Goal: Communication & Community: Answer question/provide support

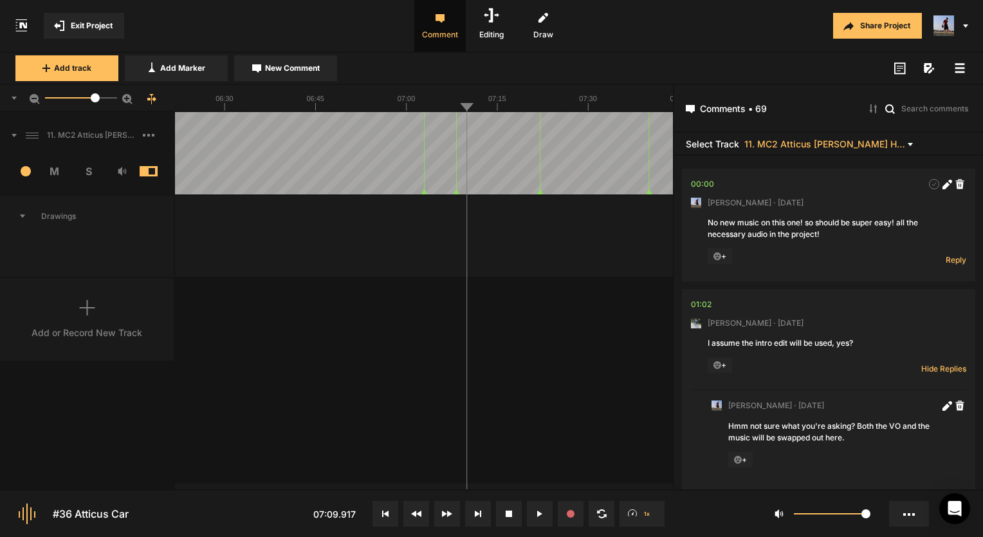
click at [84, 32] on button "Exit Project" at bounding box center [84, 26] width 80 height 26
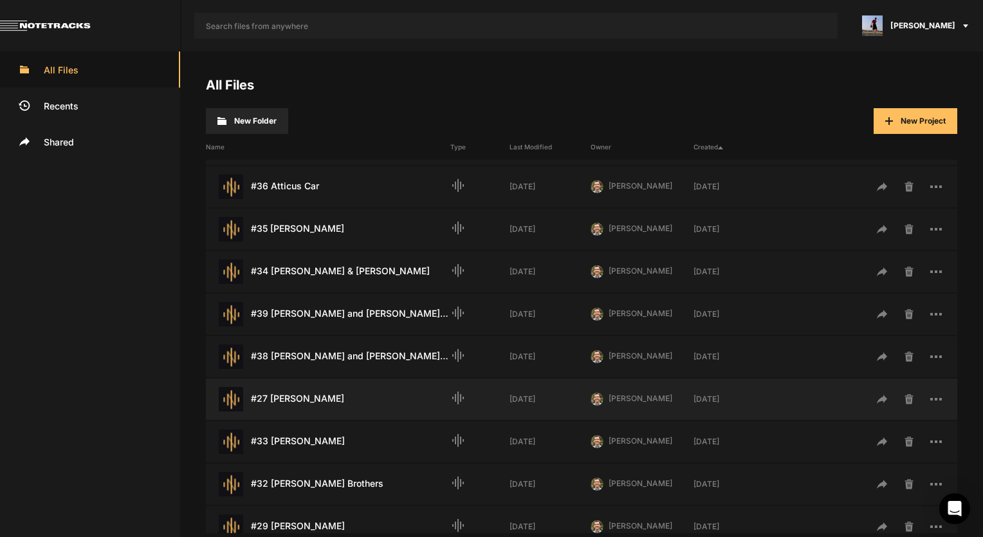
scroll to position [193, 0]
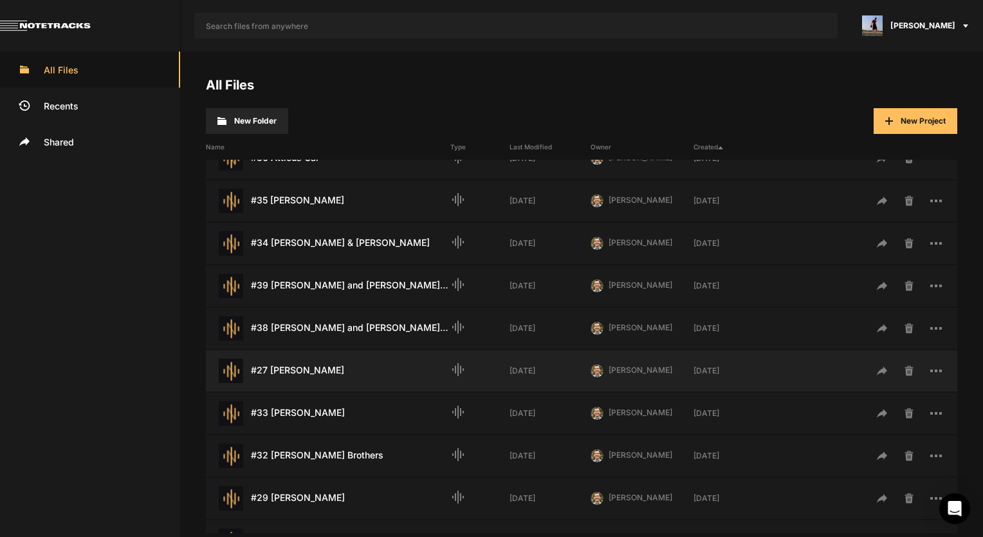
click at [299, 382] on div "#27 [PERSON_NAME] Last Modified: [DATE]" at bounding box center [328, 370] width 245 height 24
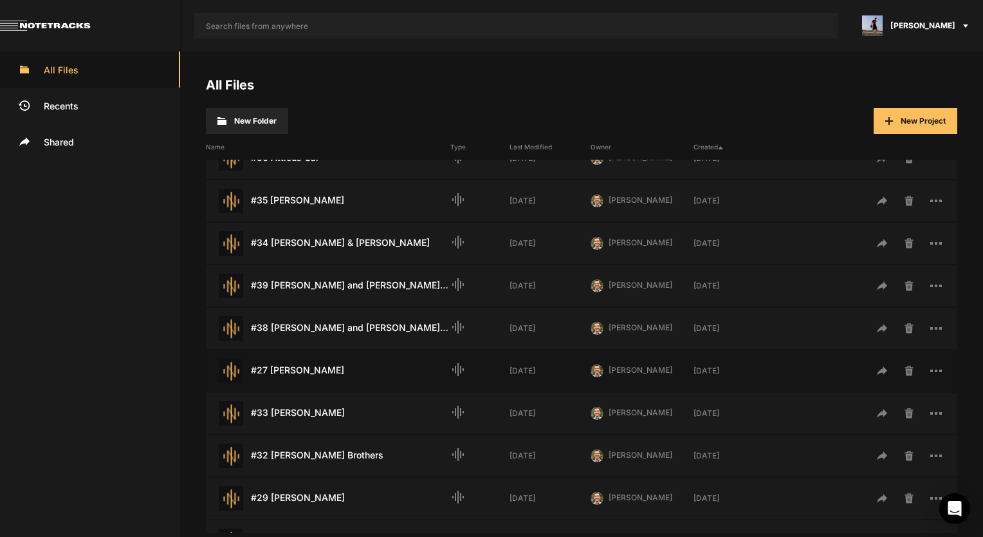
click at [301, 371] on div "#27 [PERSON_NAME] Last Modified: [DATE]" at bounding box center [328, 370] width 245 height 24
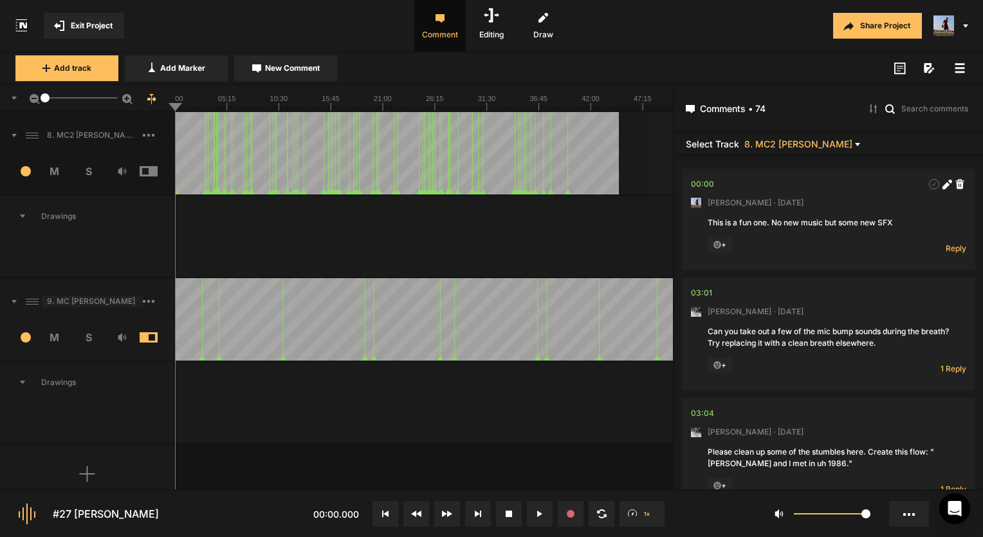
click at [98, 306] on span "9. MC [PERSON_NAME]" at bounding box center [92, 301] width 101 height 12
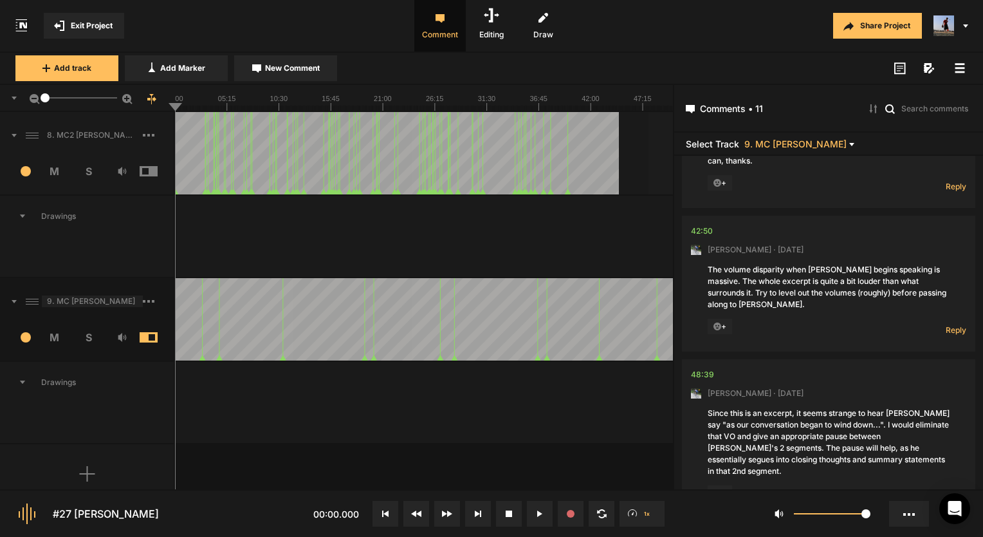
scroll to position [1107, 0]
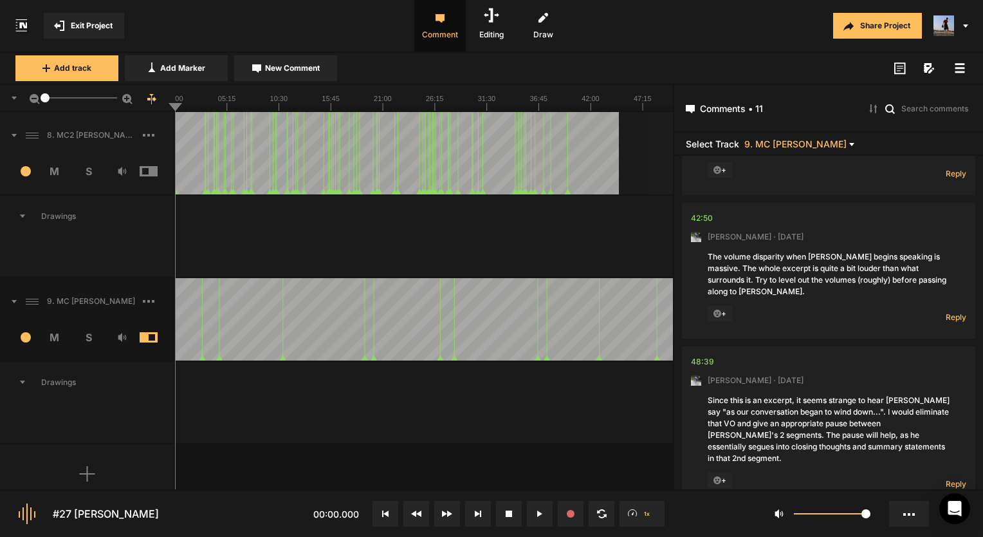
drag, startPoint x: 797, startPoint y: 225, endPoint x: 799, endPoint y: 242, distance: 16.8
click at [799, 242] on nt-comment "42:50 [PERSON_NAME] · [DATE] The volume disparity when [PERSON_NAME] begins spe…" at bounding box center [828, 271] width 275 height 136
drag, startPoint x: 798, startPoint y: 230, endPoint x: 809, endPoint y: 266, distance: 37.7
click at [809, 266] on div "The volume disparity when [PERSON_NAME] begins speaking is massive. The whole e…" at bounding box center [829, 274] width 242 height 46
click at [947, 312] on span "Reply" at bounding box center [956, 317] width 21 height 11
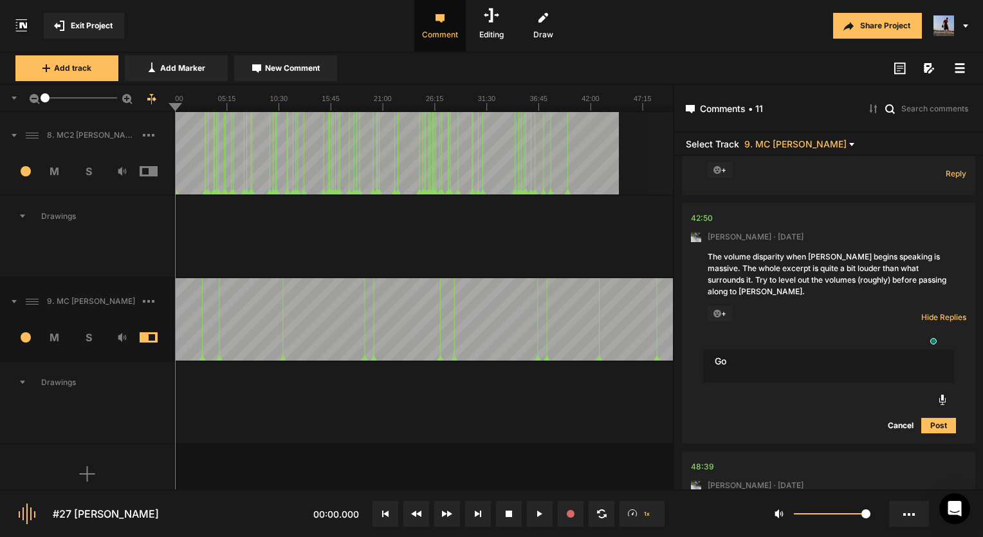
type textarea "G"
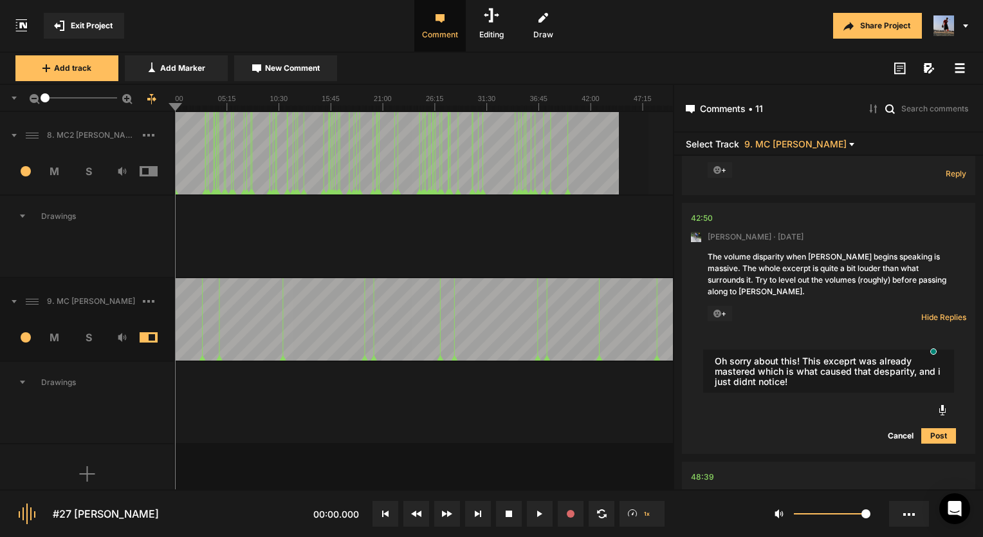
type textarea "Oh sorry about this! This exceprt was already mastered which is what caused tha…"
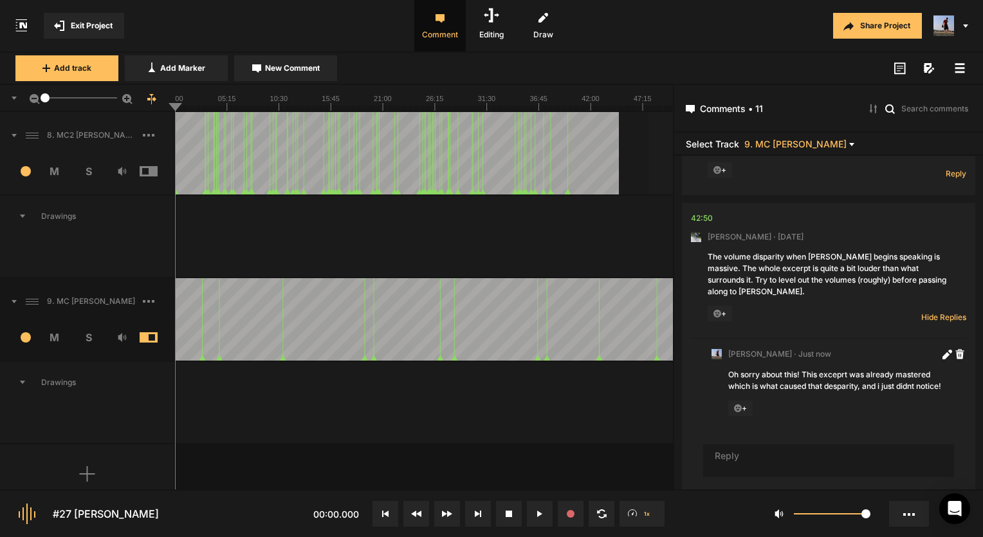
scroll to position [1132, 0]
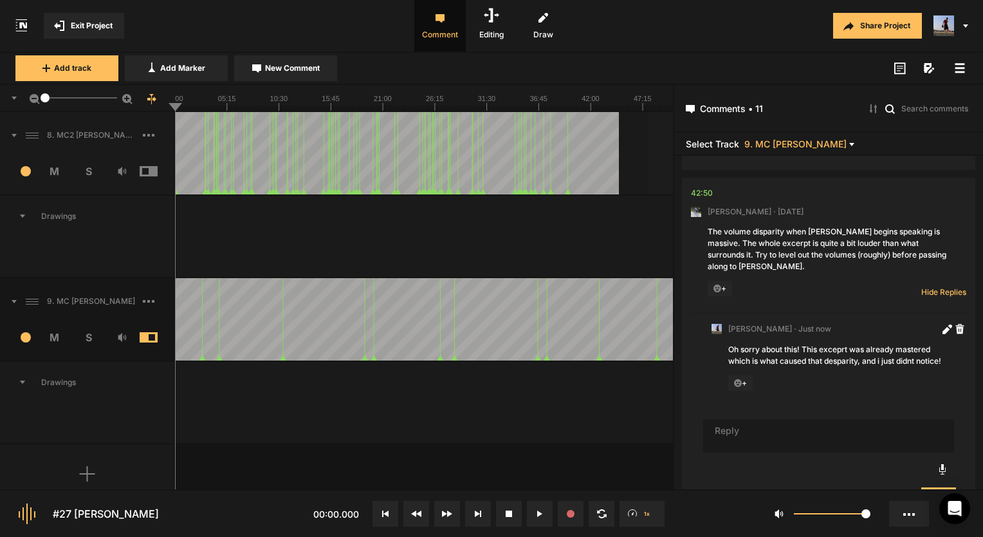
click at [769, 422] on textarea "To enrich screen reader interactions, please activate Accessibility in Grammarl…" at bounding box center [828, 435] width 251 height 33
type textarea "Its's fixed now!"
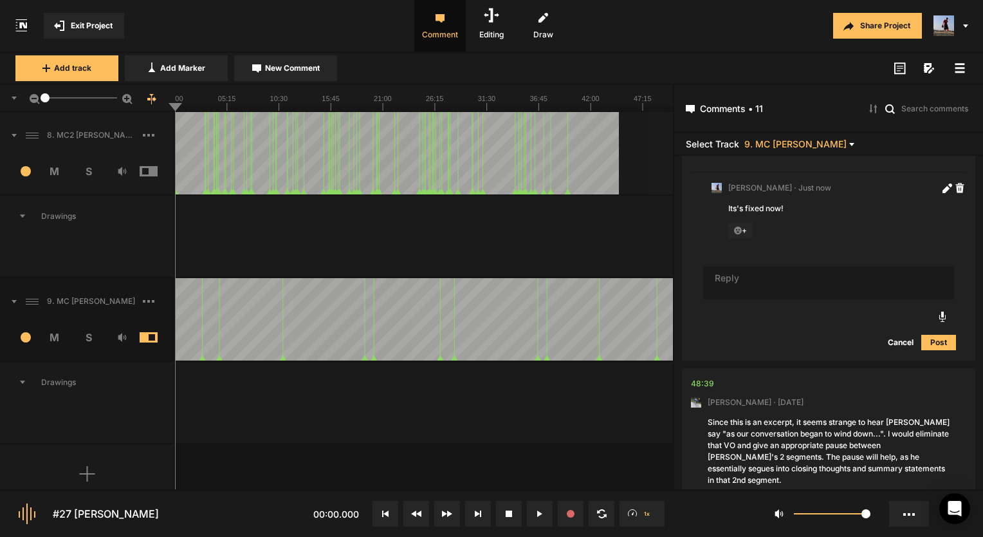
scroll to position [1401, 0]
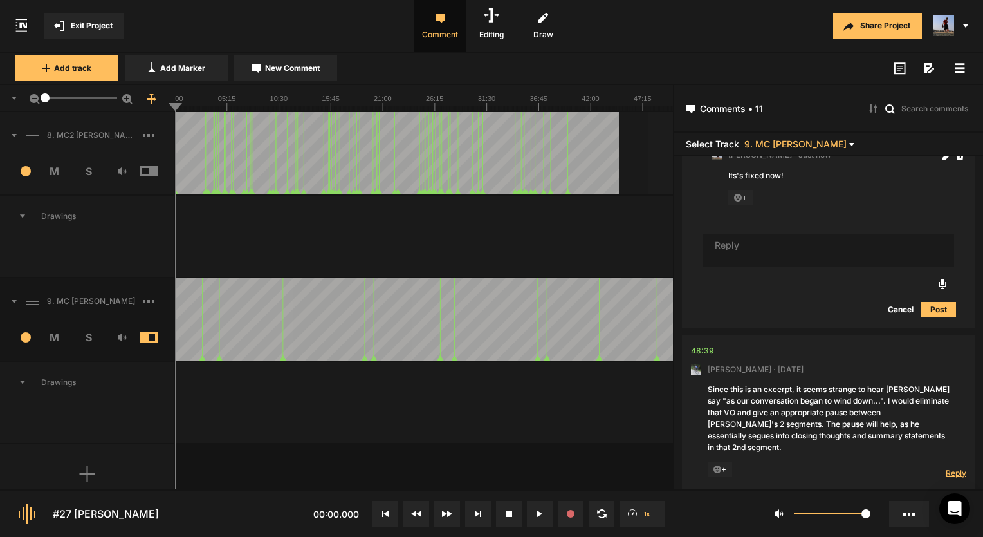
click at [946, 467] on span "Reply" at bounding box center [956, 472] width 21 height 11
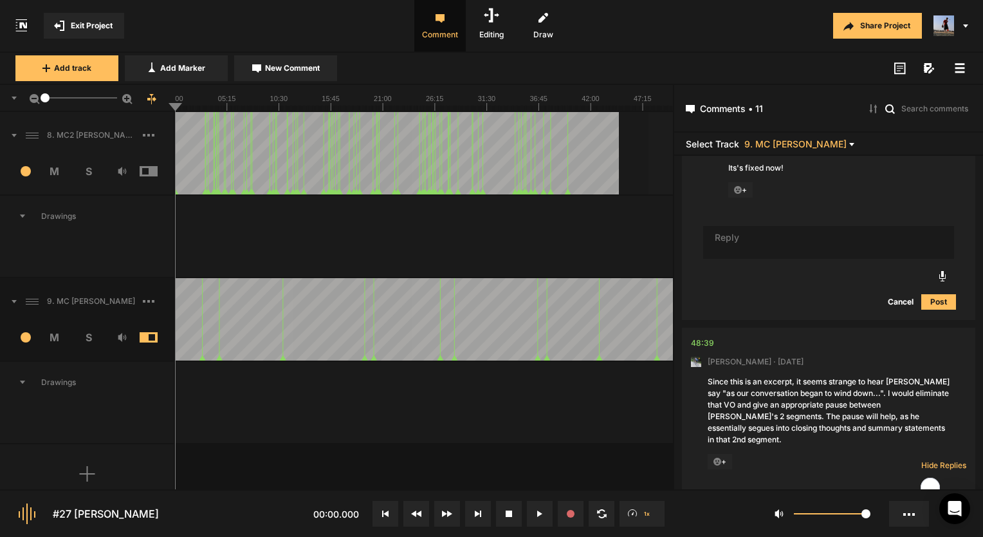
scroll to position [1506, 0]
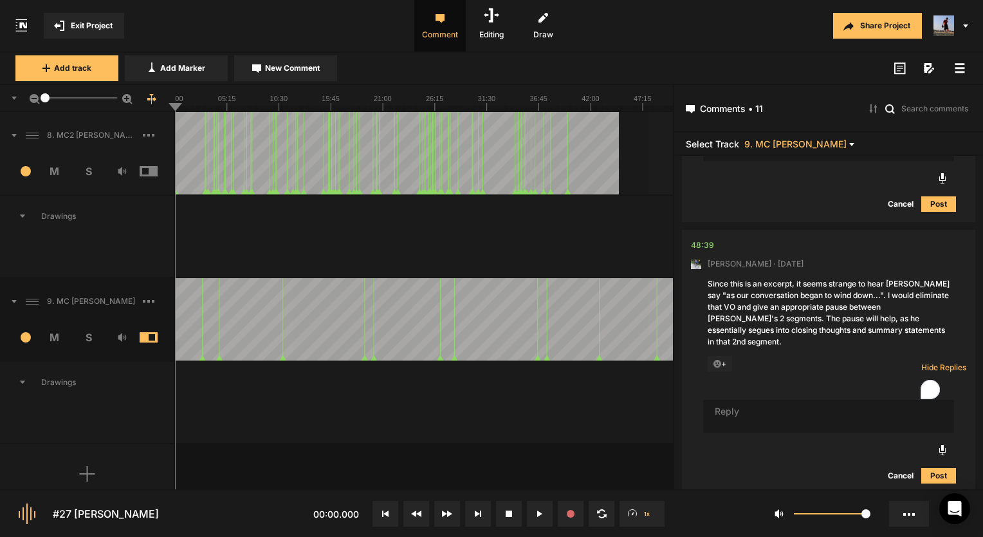
click at [770, 400] on textarea "To enrich screen reader interactions, please activate Accessibility in Grammarl…" at bounding box center [828, 416] width 251 height 33
type textarea "N"
type textarea "Nice catch! Done!"
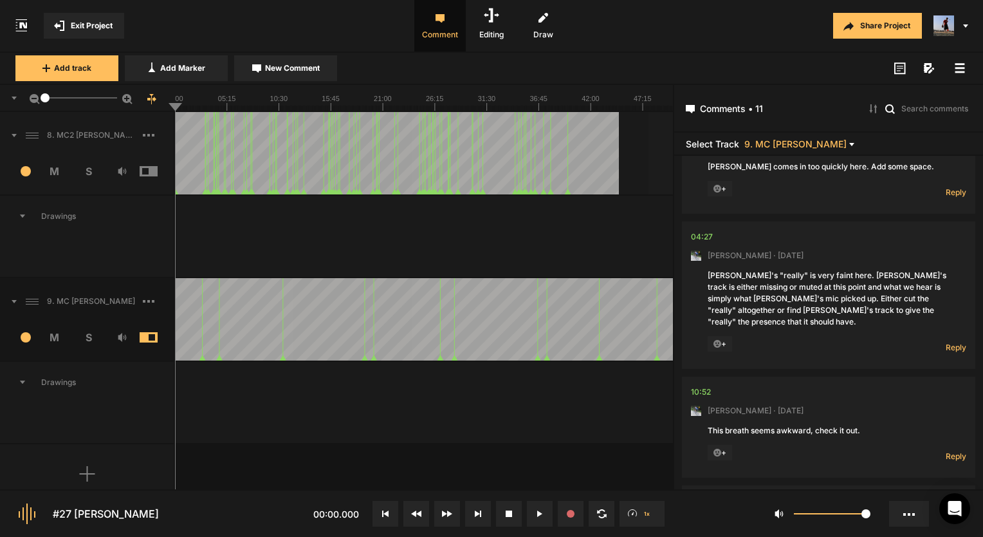
scroll to position [0, 0]
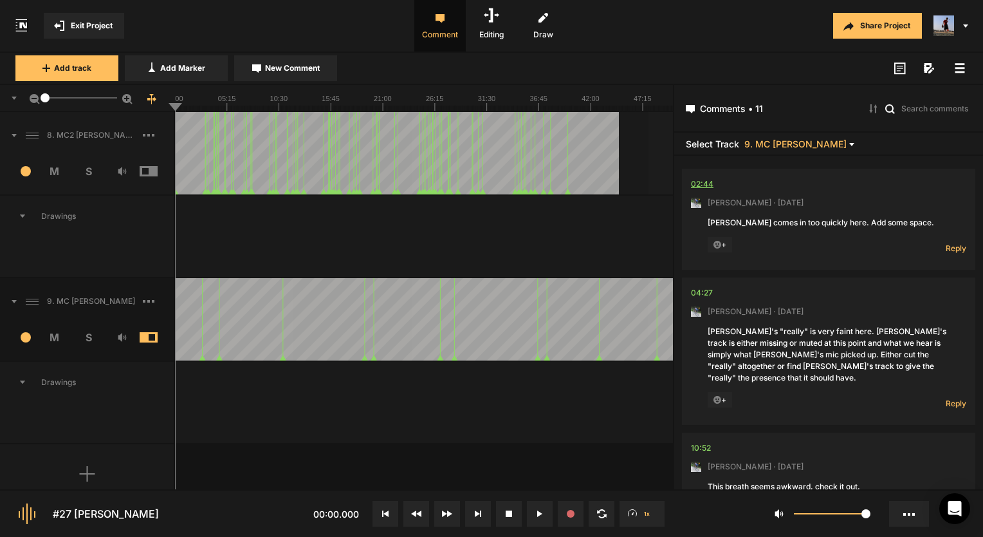
click at [703, 181] on div "02:44" at bounding box center [702, 184] width 23 height 13
drag, startPoint x: 196, startPoint y: 328, endPoint x: 214, endPoint y: 269, distance: 61.5
click at [214, 269] on div at bounding box center [424, 236] width 498 height 81
click at [955, 251] on span "Reply" at bounding box center [956, 248] width 21 height 11
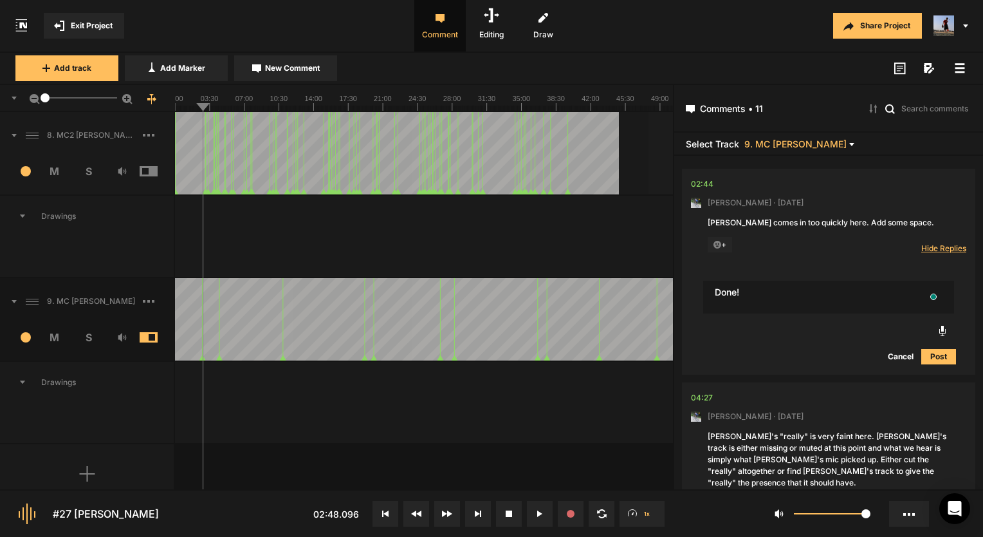
type textarea "Done!"
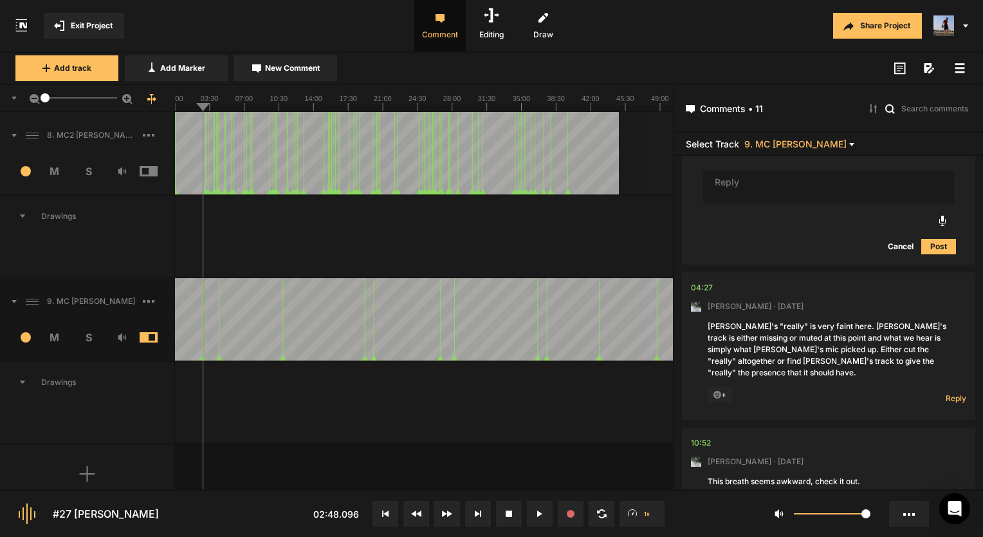
scroll to position [257, 0]
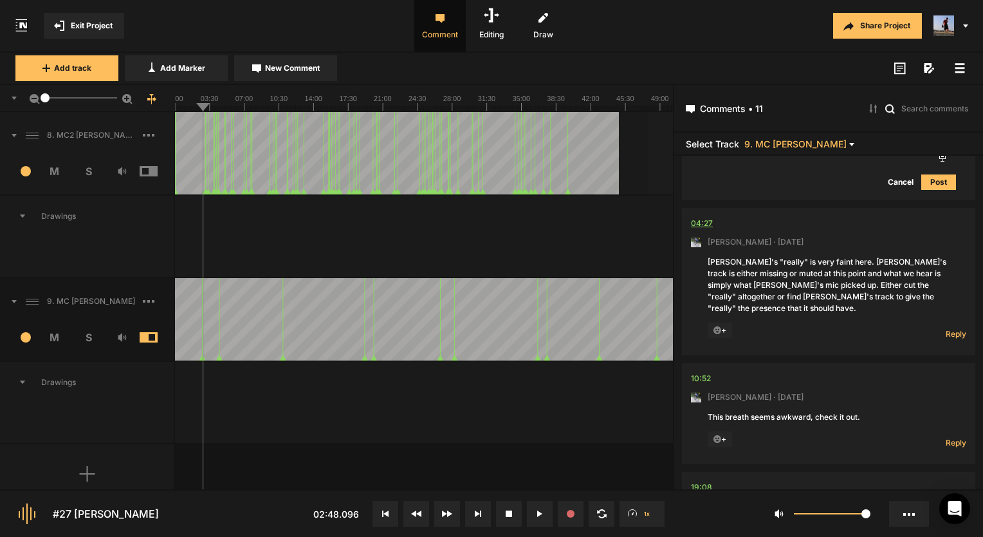
click at [701, 217] on div "04:27" at bounding box center [702, 223] width 22 height 13
click at [946, 328] on span "Reply" at bounding box center [956, 333] width 21 height 11
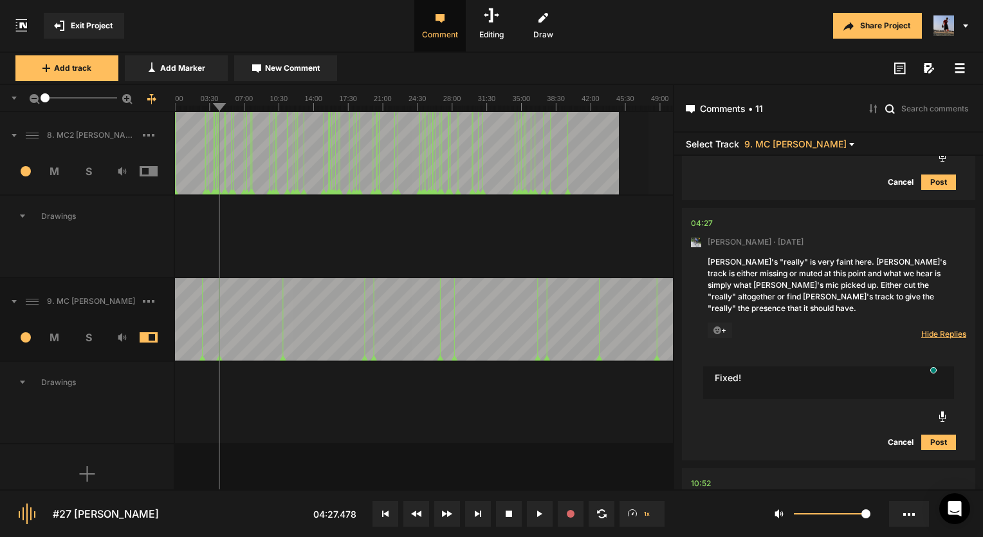
type textarea "Fixed!"
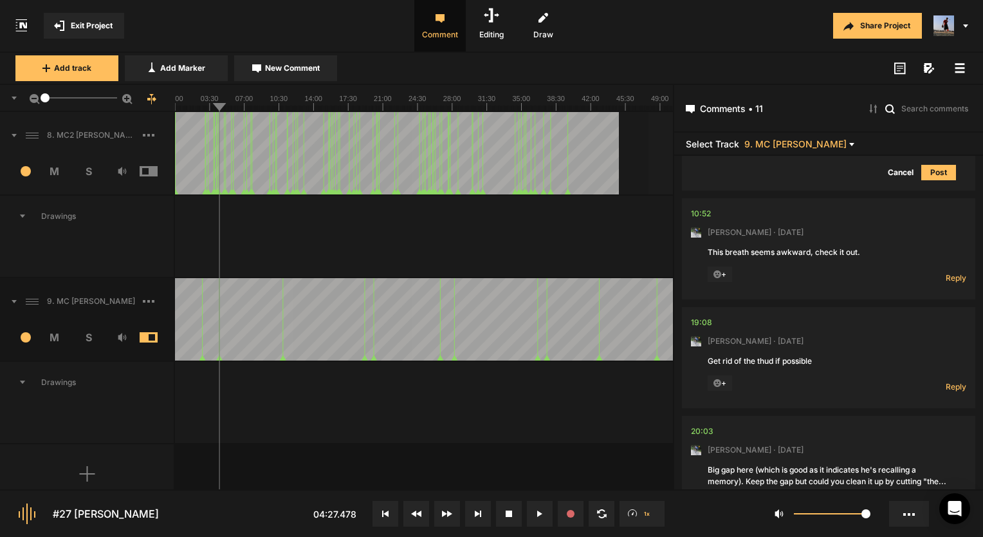
scroll to position [610, 0]
click at [706, 207] on div "10:52" at bounding box center [701, 213] width 20 height 13
click at [940, 267] on div "Reply Hide Replies" at bounding box center [940, 274] width 51 height 17
click at [946, 272] on span "Reply" at bounding box center [956, 277] width 21 height 11
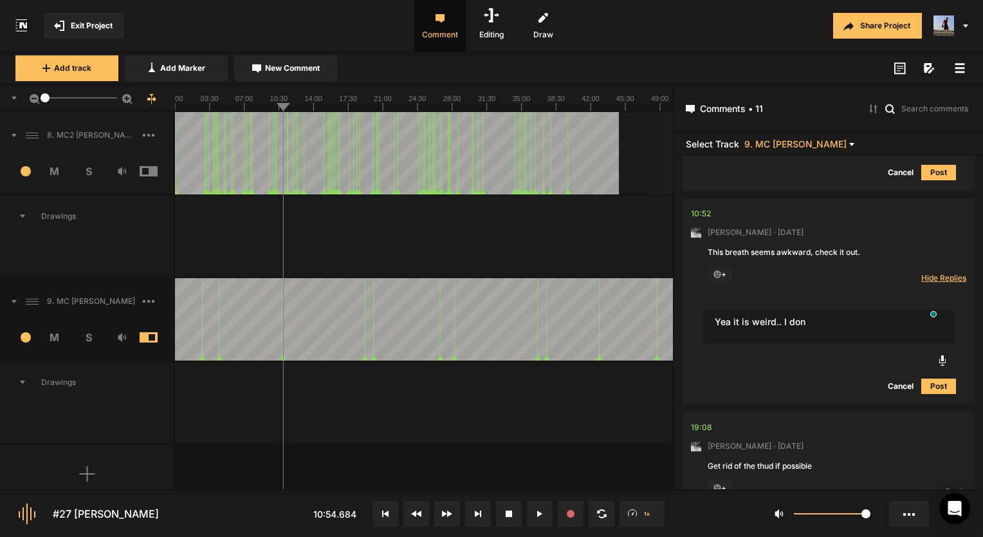
type textarea "Yea it is weird.. I don"
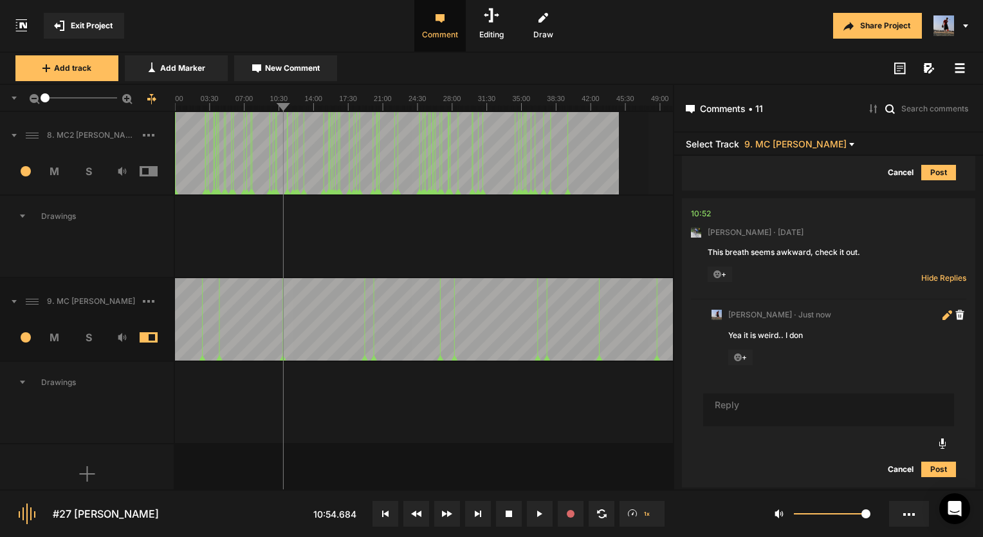
click at [943, 310] on icon at bounding box center [948, 315] width 10 height 10
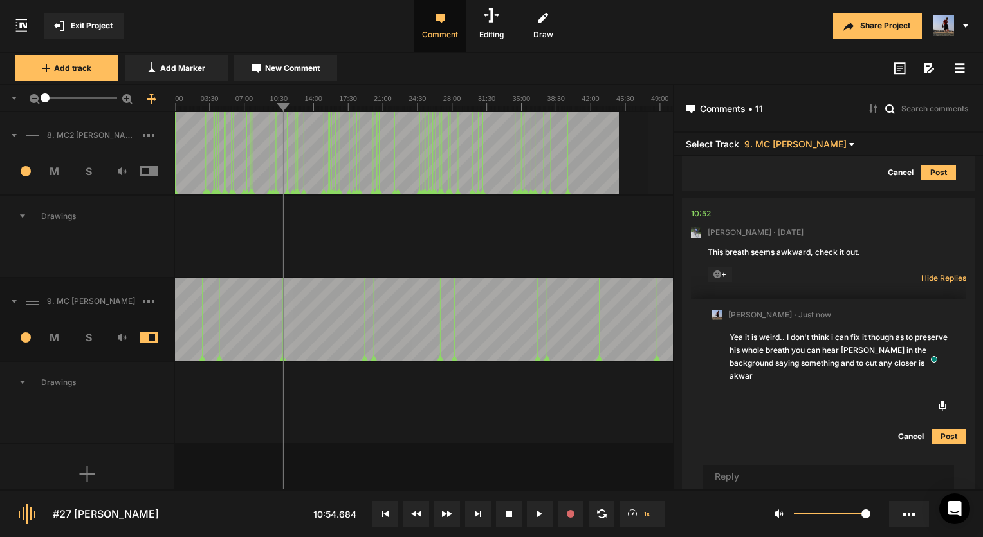
type textarea "Yea it is weird.. I don't think i can fix it though as to preserve his whole br…"
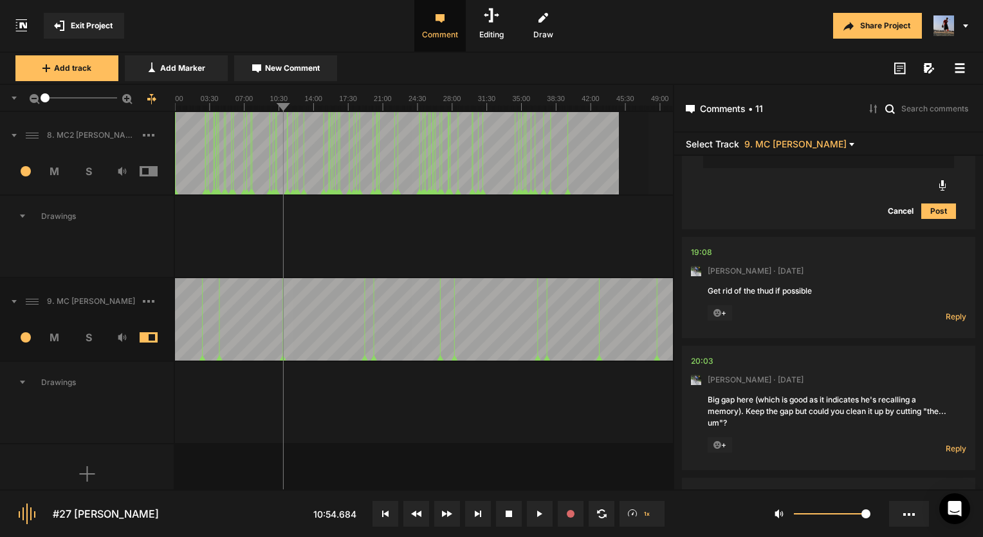
scroll to position [932, 0]
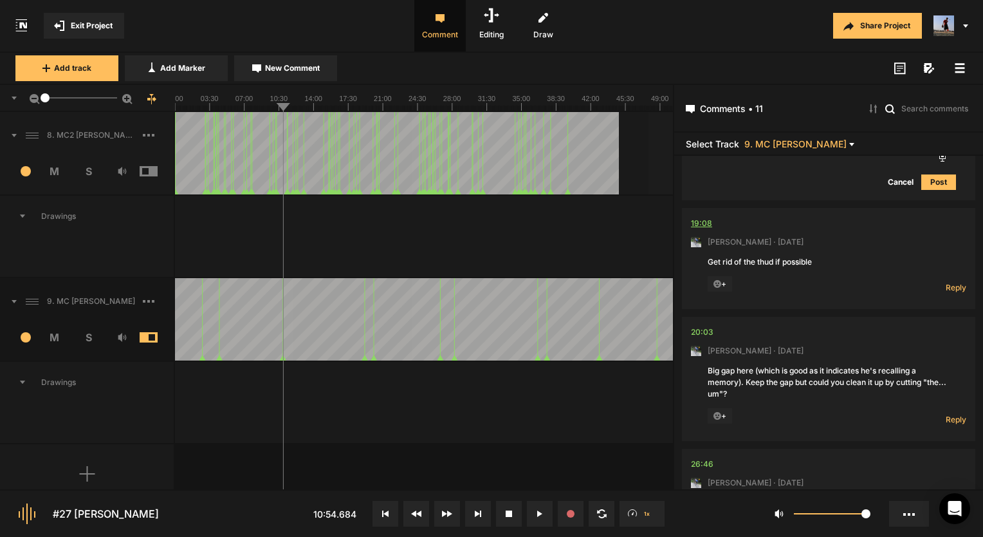
click at [693, 217] on div "19:08" at bounding box center [701, 223] width 21 height 13
click at [954, 282] on span "Reply" at bounding box center [956, 287] width 21 height 11
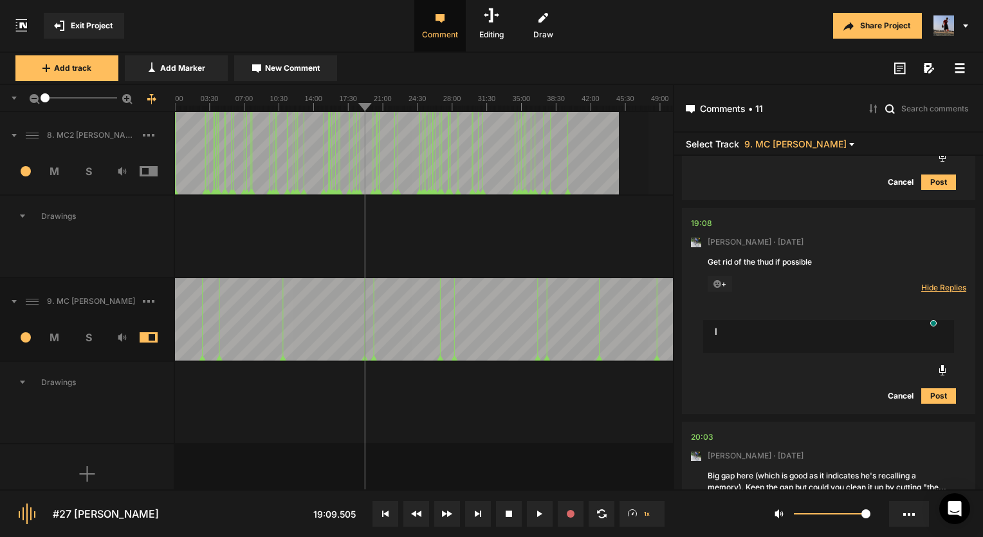
type textarea "I"
type textarea "Yup done!"
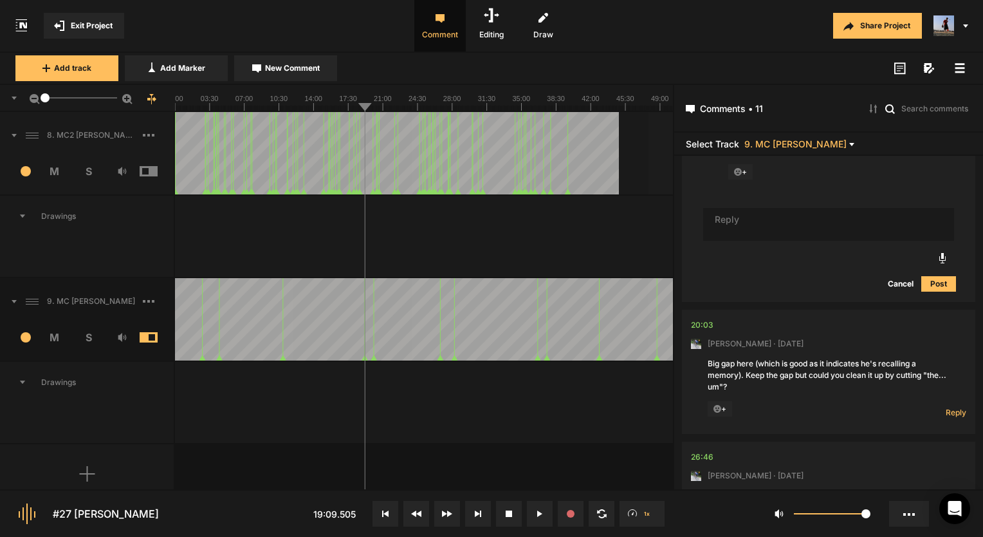
scroll to position [1189, 0]
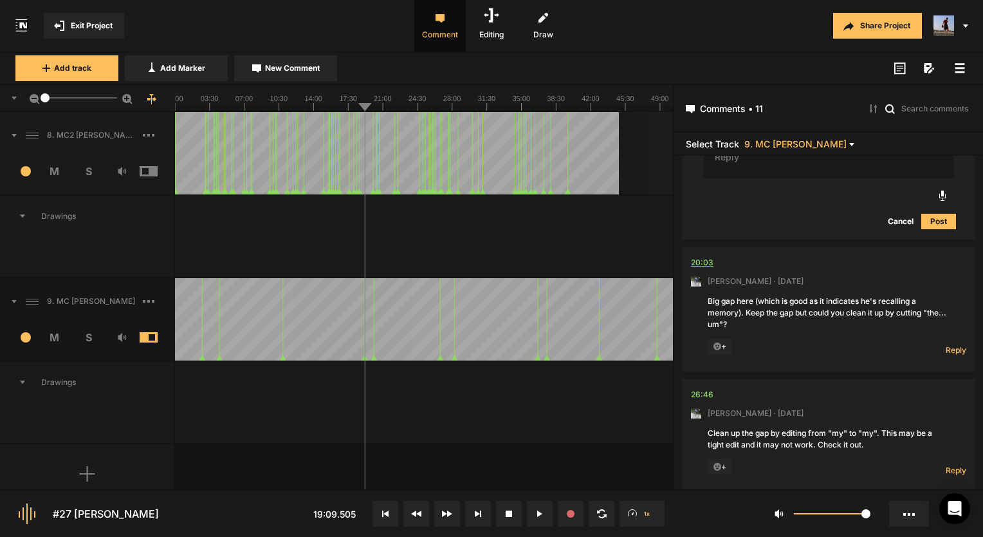
click at [702, 256] on div "20:03" at bounding box center [702, 262] width 23 height 13
click at [950, 344] on span "Reply" at bounding box center [956, 349] width 21 height 11
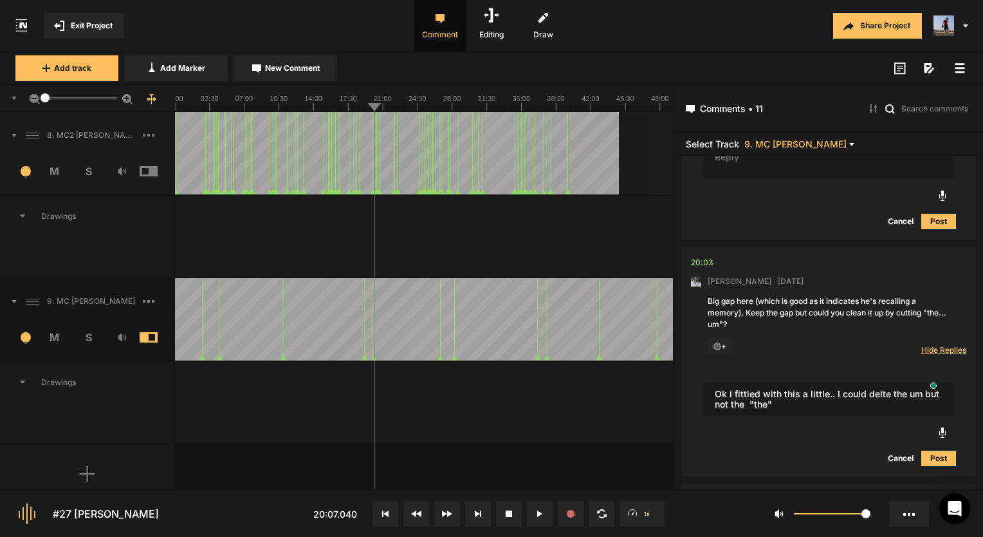
type textarea "Ok i fittled with this a little.. I could delte the um but not the "the""
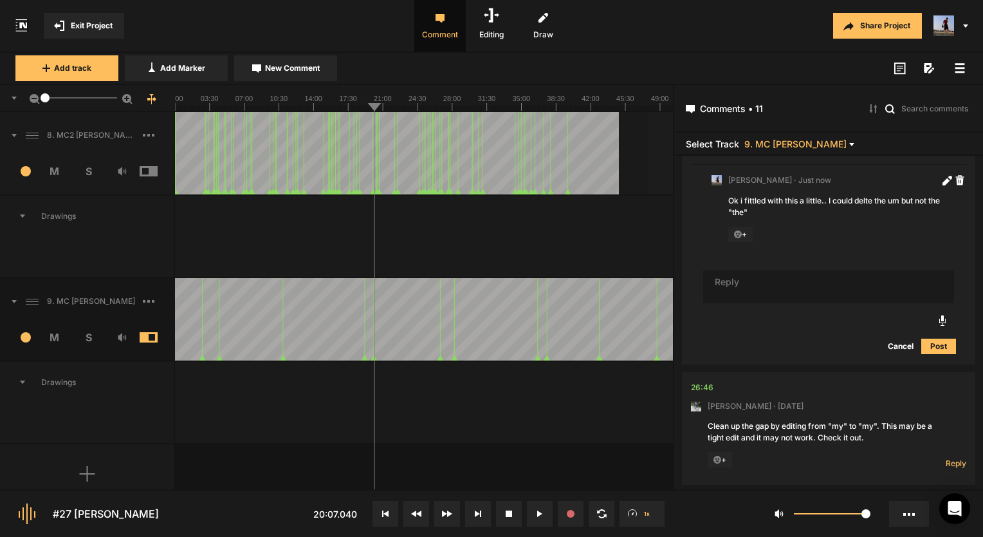
scroll to position [1312, 0]
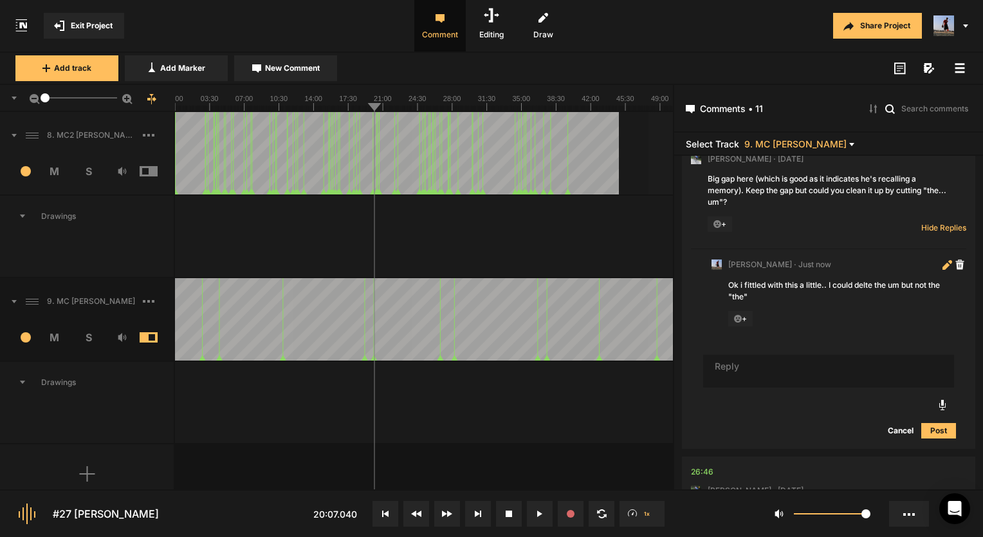
click at [944, 260] on icon at bounding box center [948, 265] width 10 height 10
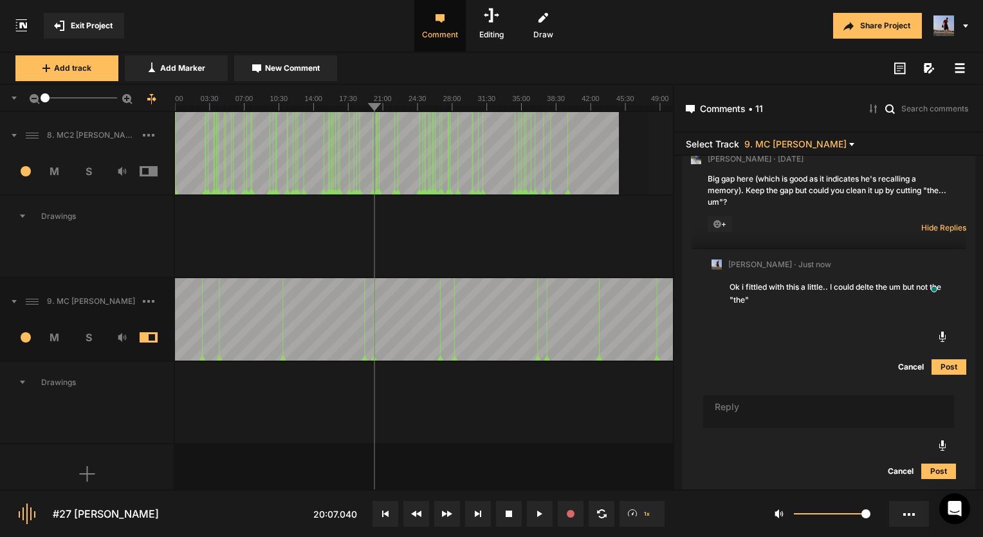
click at [756, 279] on textarea "Ok i fittled with this a little.. I could delte the um but not the "the"" at bounding box center [839, 296] width 221 height 35
type textarea "Ok i fiddled with this a little.. I could delte the um but not the "the""
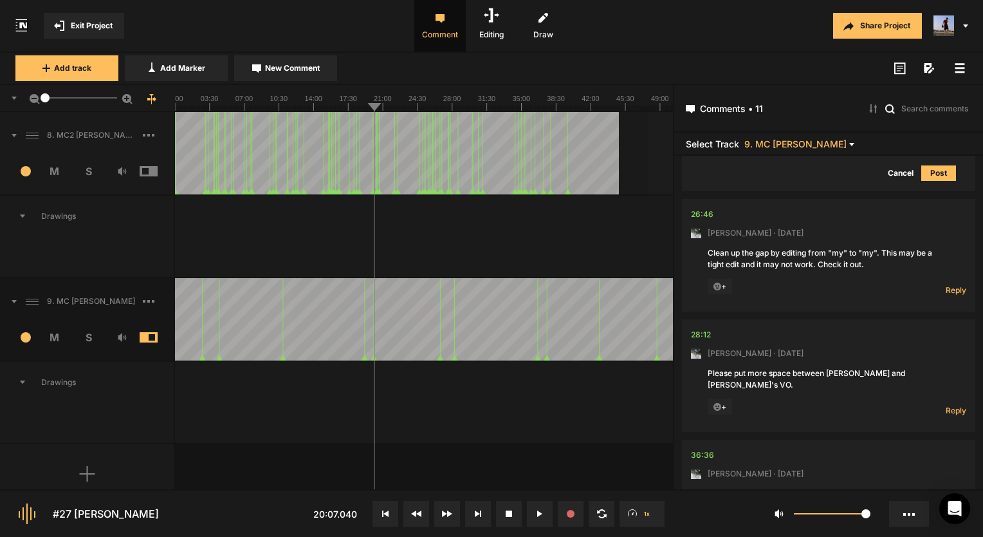
scroll to position [1505, 0]
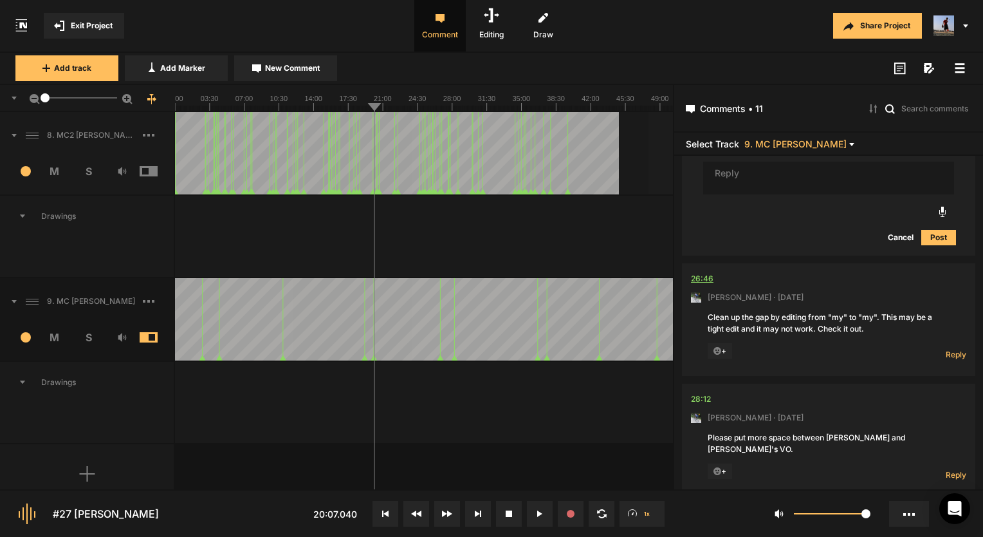
click at [700, 272] on div "26:46" at bounding box center [702, 278] width 23 height 13
click at [505, 517] on button at bounding box center [509, 514] width 26 height 26
click at [708, 272] on div "26:46" at bounding box center [702, 278] width 23 height 13
click at [945, 343] on div "Reply Hide Replies" at bounding box center [940, 351] width 51 height 17
click at [946, 349] on span "Reply" at bounding box center [956, 354] width 21 height 11
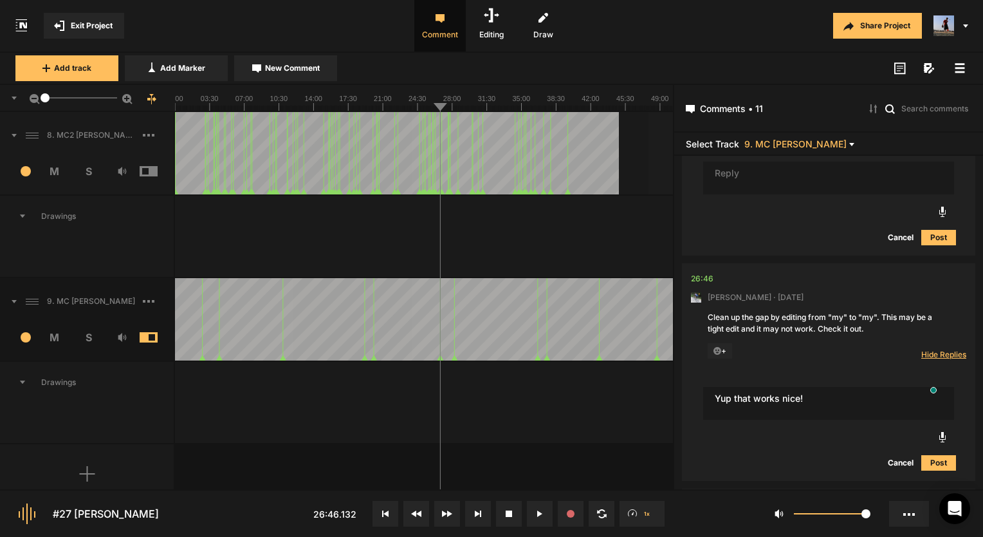
type textarea "Yup that works nice!"
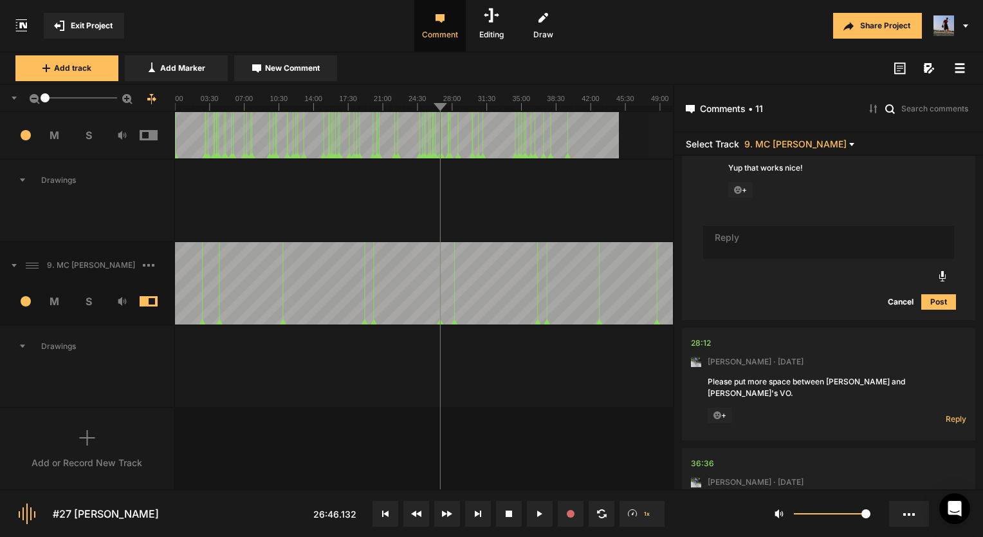
scroll to position [1877, 0]
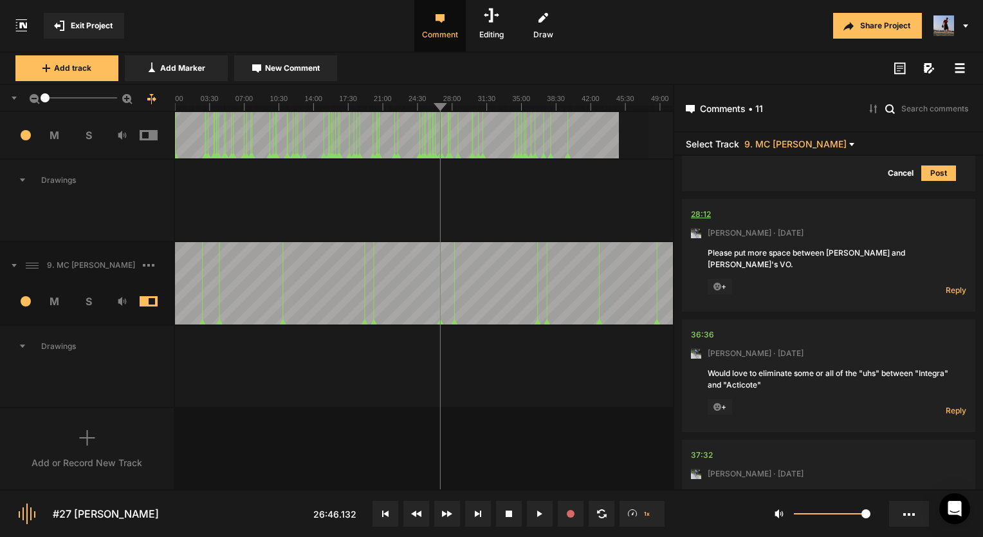
click at [703, 208] on div "28:12" at bounding box center [701, 214] width 20 height 13
click at [951, 284] on span "Reply" at bounding box center [956, 289] width 21 height 11
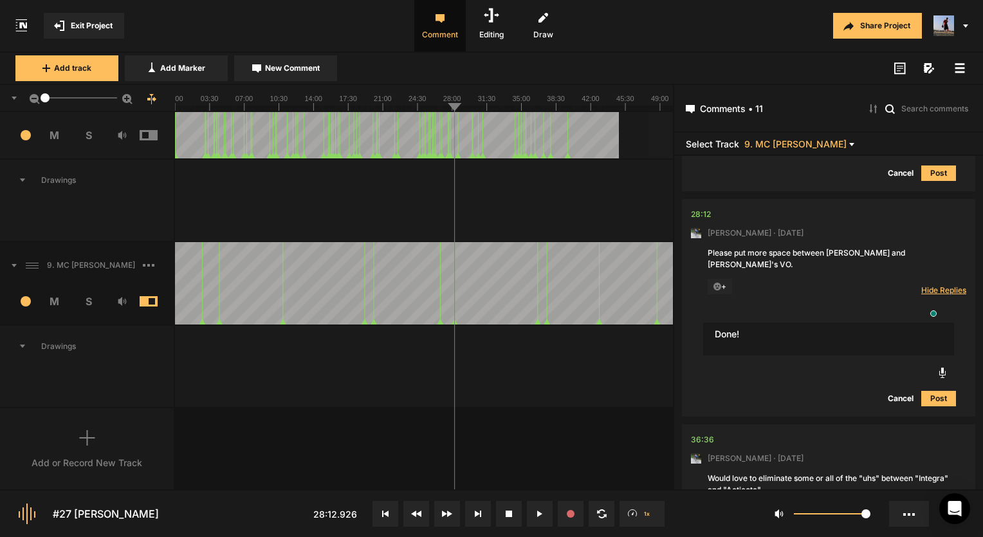
type textarea "Done!"
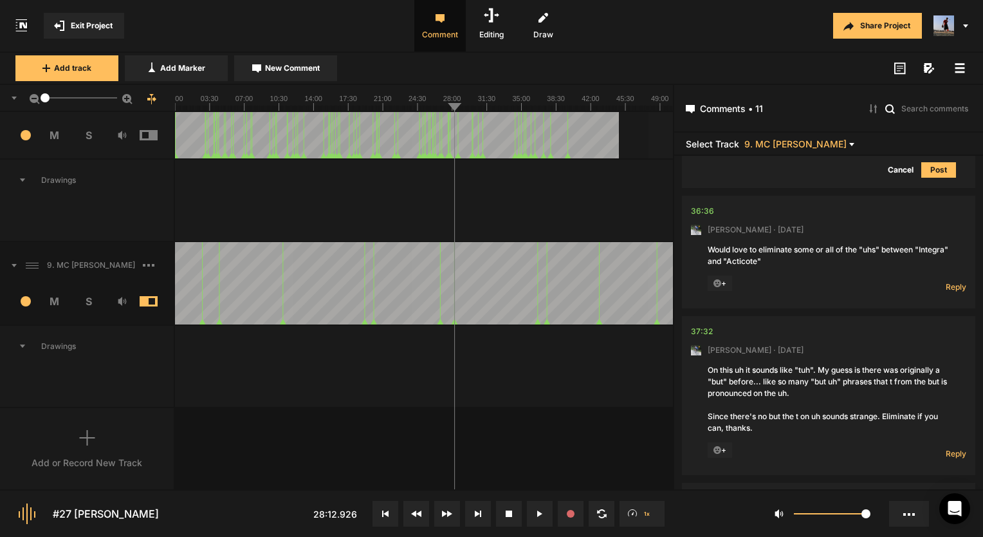
scroll to position [2199, 0]
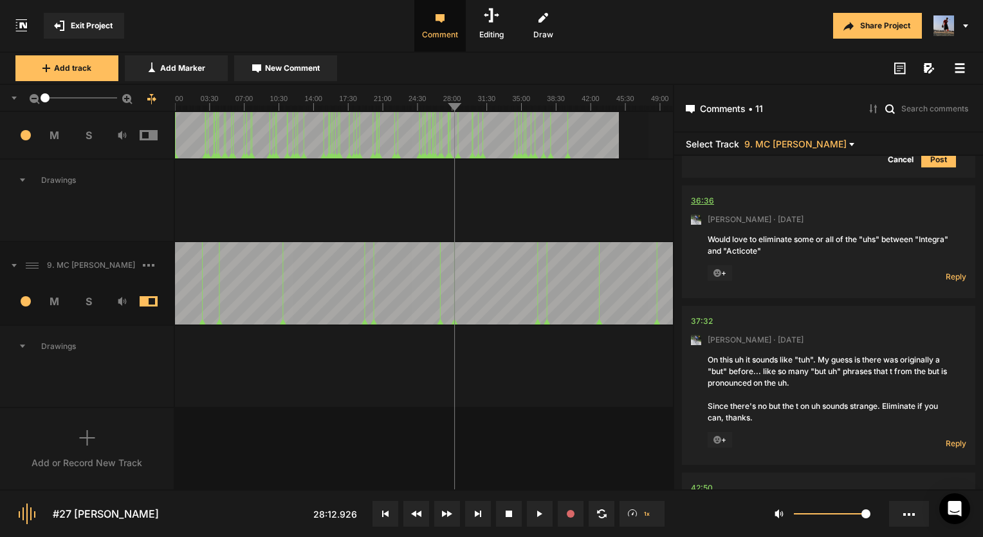
click at [703, 194] on div "36:36" at bounding box center [702, 200] width 23 height 13
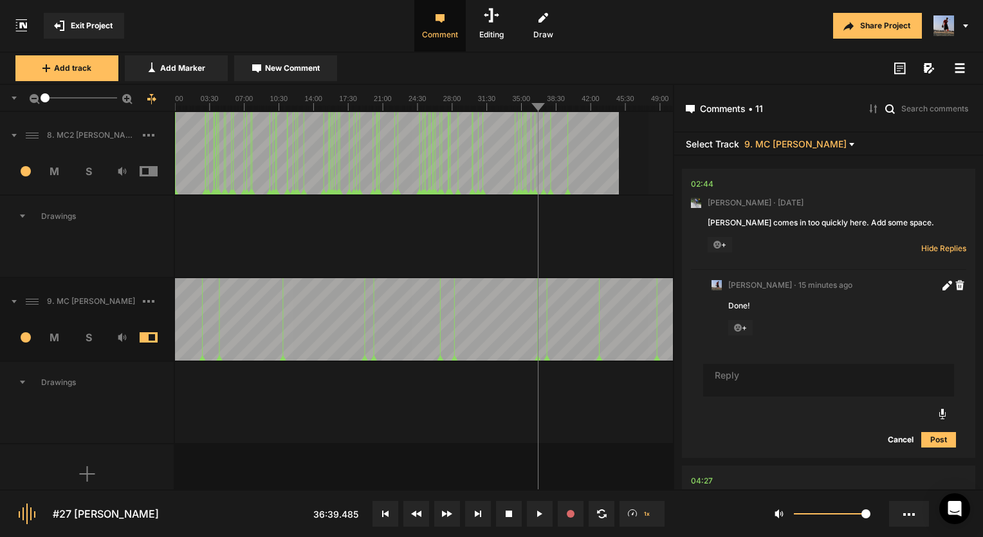
scroll to position [2199, 0]
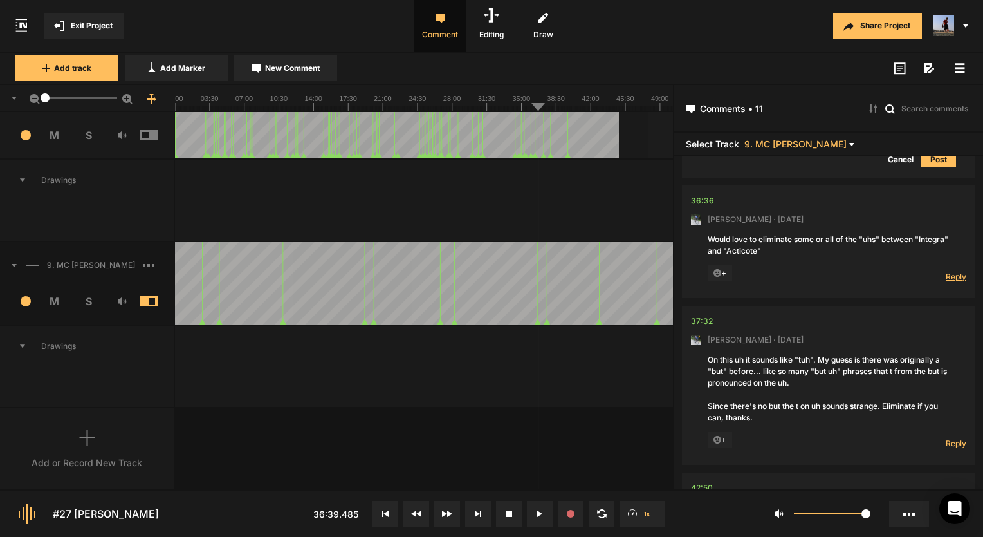
click at [950, 271] on span "Reply" at bounding box center [956, 276] width 21 height 11
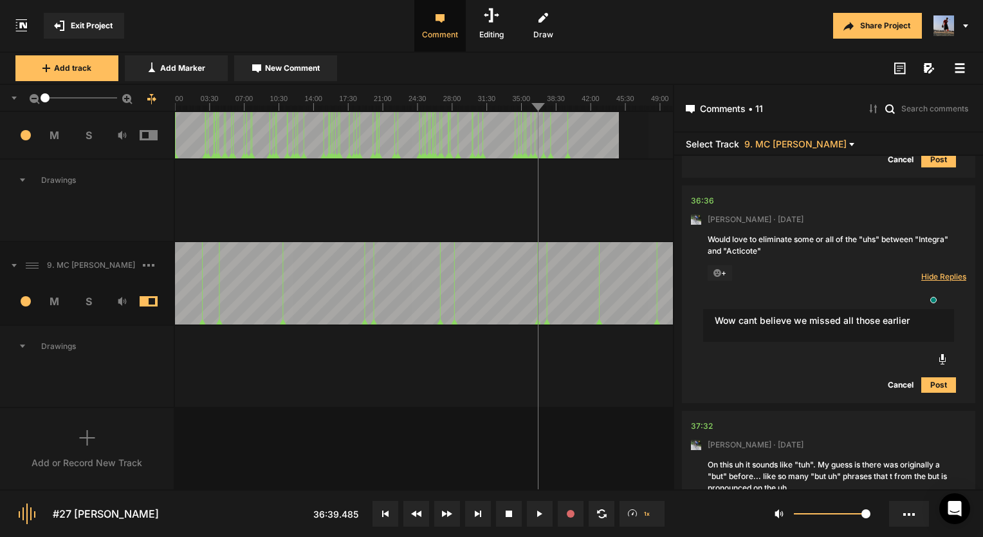
type textarea "Wow cant believe we missed all those earlier"
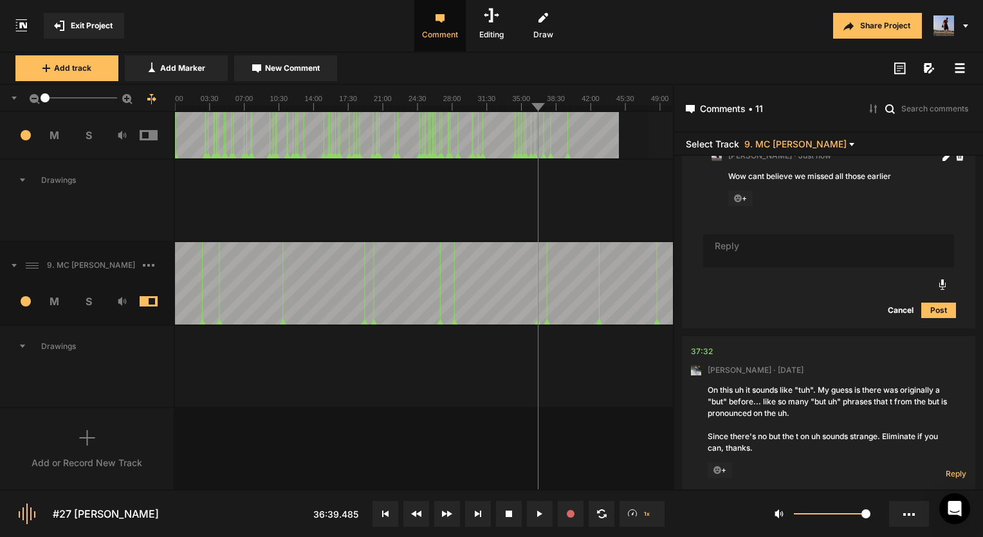
scroll to position [2328, 0]
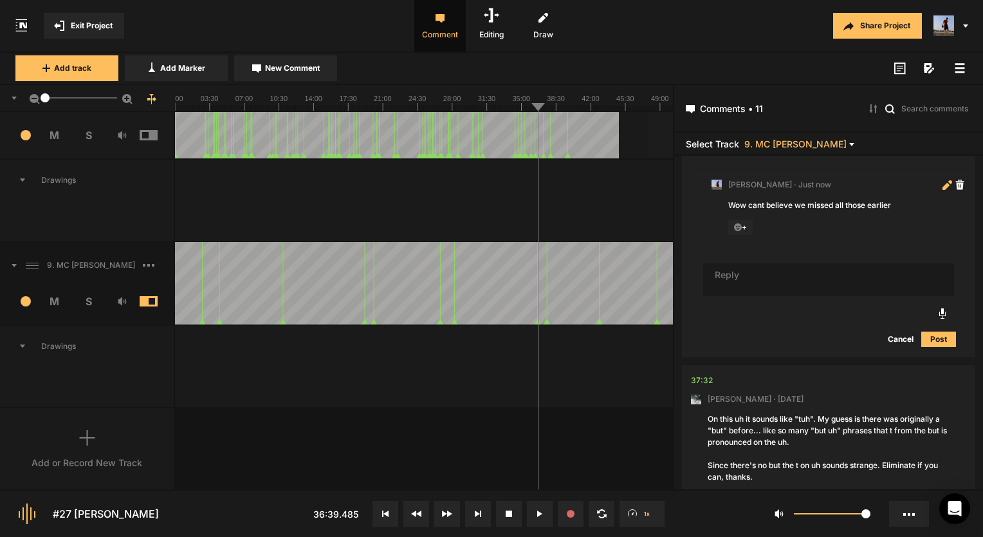
click at [943, 182] on icon at bounding box center [946, 185] width 7 height 7
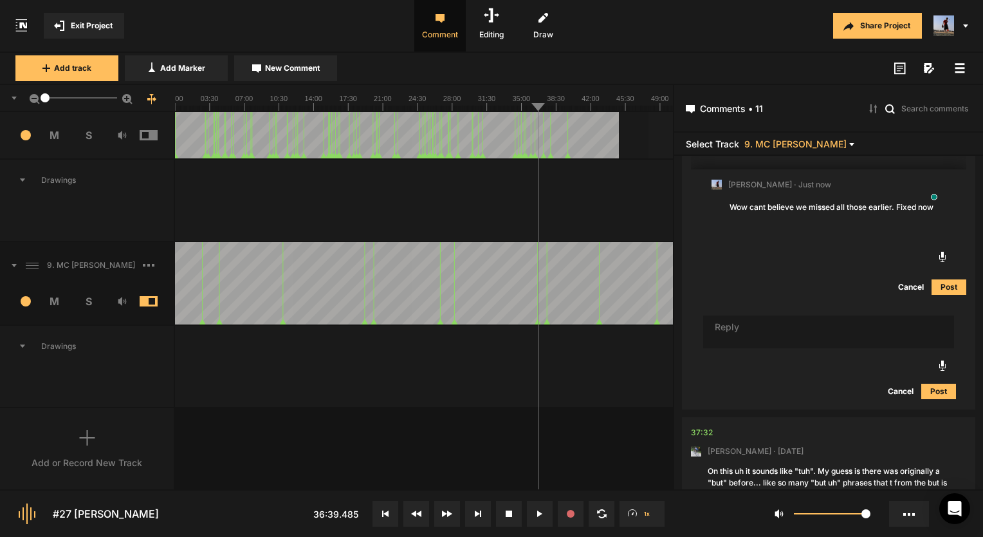
type textarea "Wow cant believe we missed all those earlier. Fixed now!"
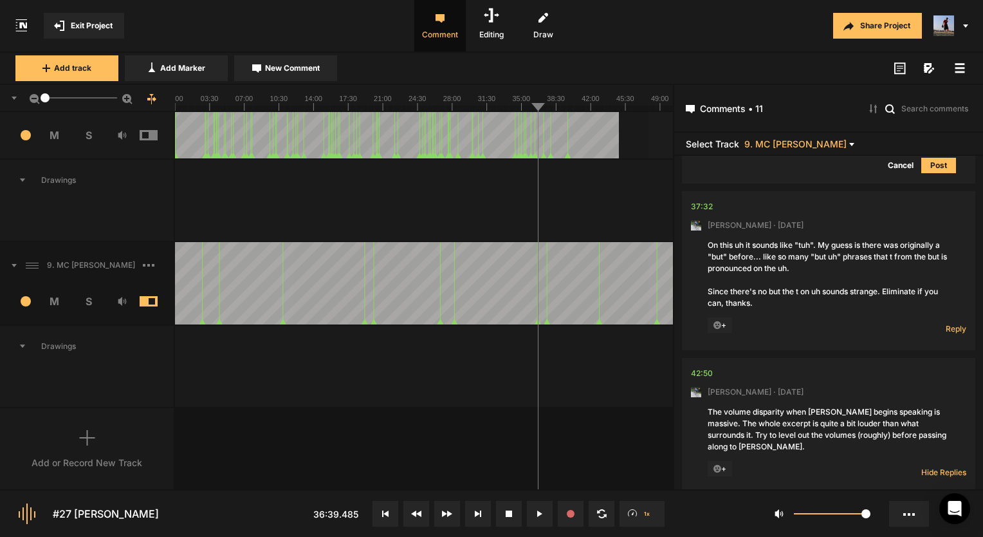
scroll to position [2585, 0]
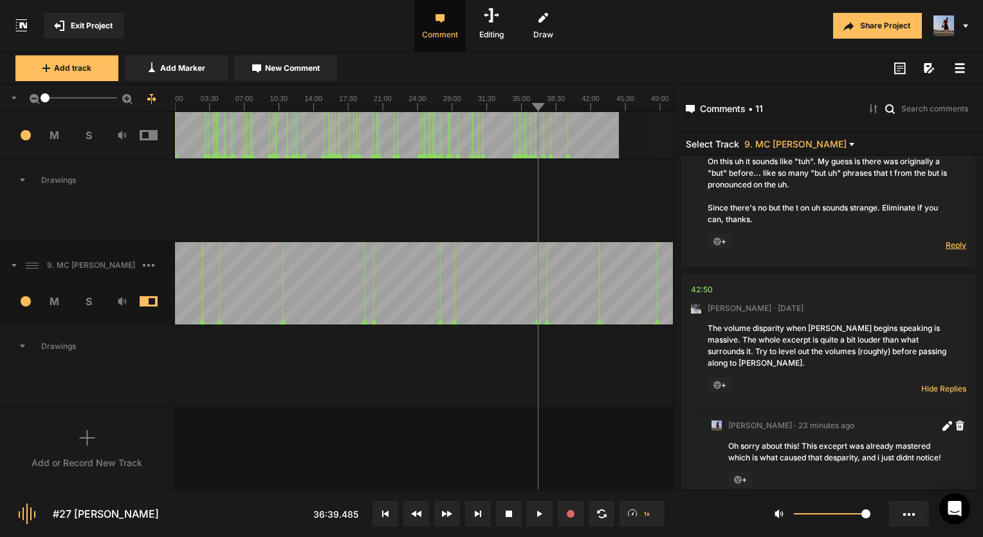
click at [947, 239] on span "Reply" at bounding box center [956, 244] width 21 height 11
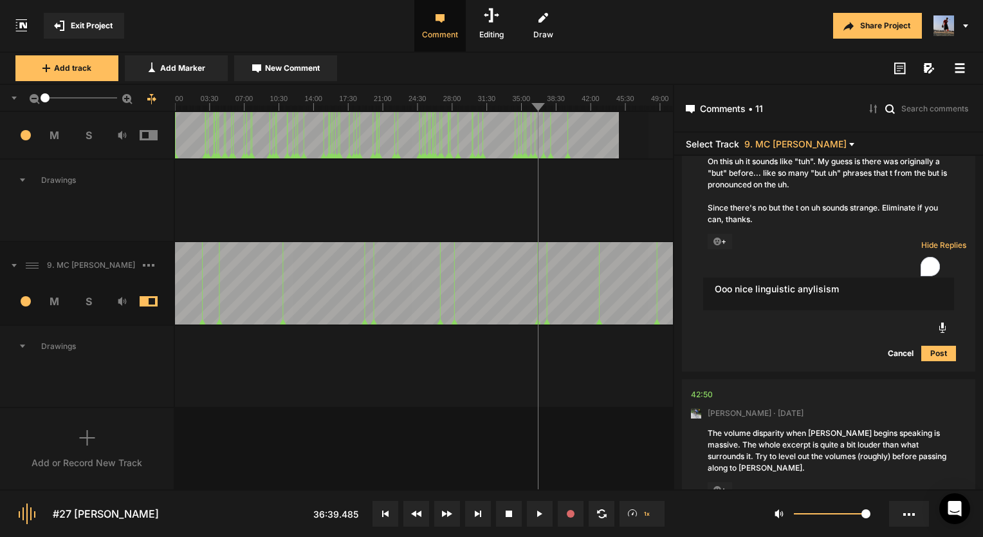
click at [836, 277] on textarea "Ooo nice linguistic anylisism" at bounding box center [828, 293] width 251 height 33
click at [816, 277] on textarea "Ooo nice linguistic anylisism" at bounding box center [828, 293] width 251 height 33
click at [815, 277] on textarea "Ooo nice linguistic anylisism" at bounding box center [828, 293] width 251 height 33
type textarea "Ooo nice linguistic analysis, and Fixed!"
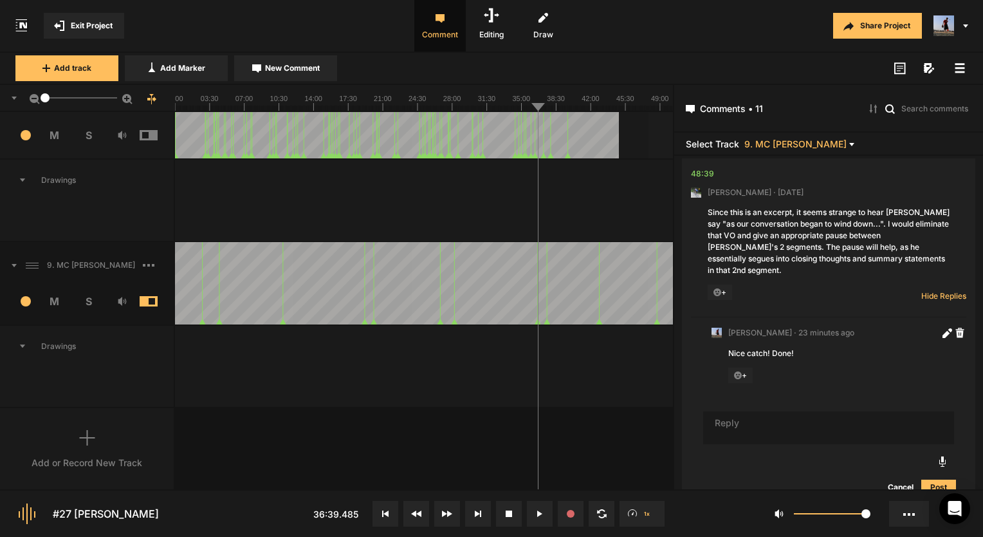
scroll to position [3325, 0]
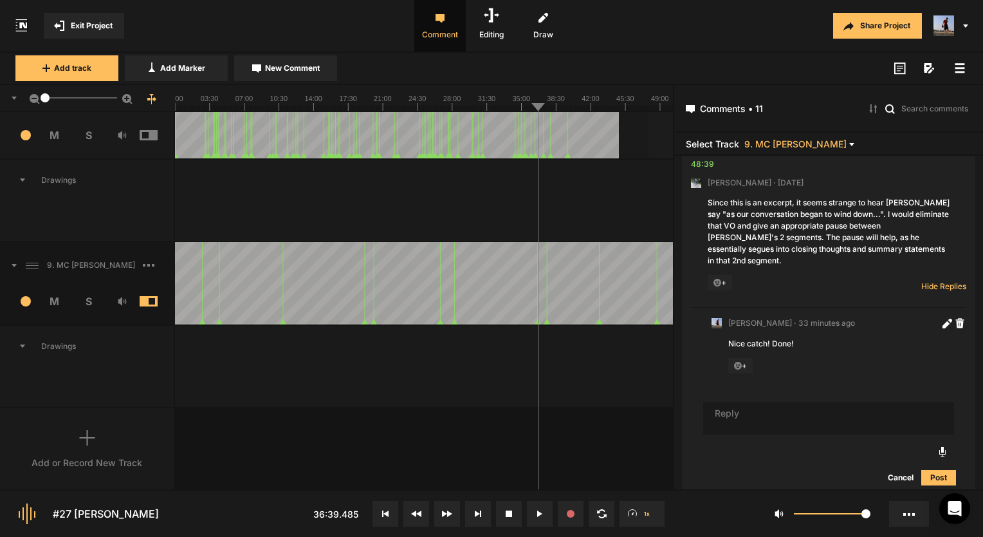
click at [94, 35] on button "Exit Project" at bounding box center [84, 26] width 80 height 26
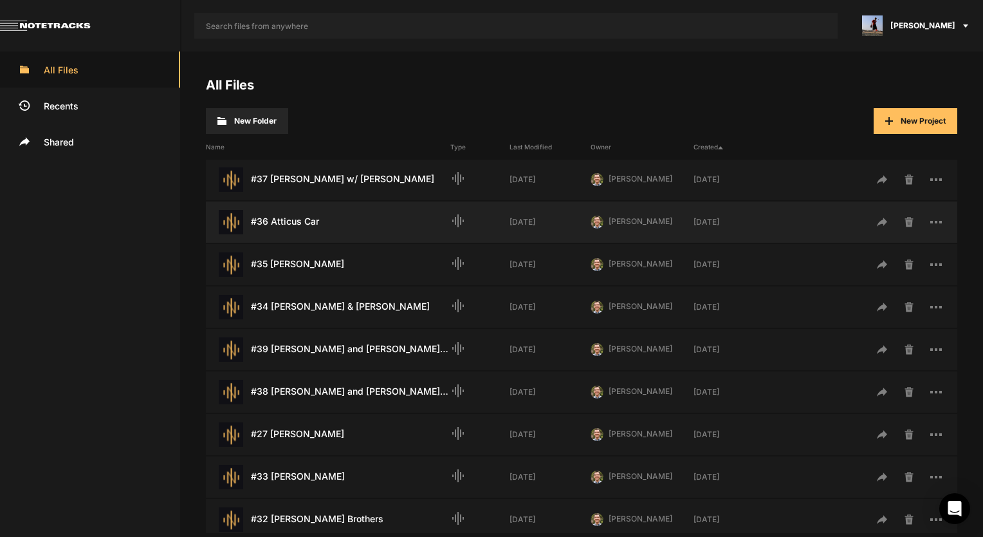
scroll to position [257, 0]
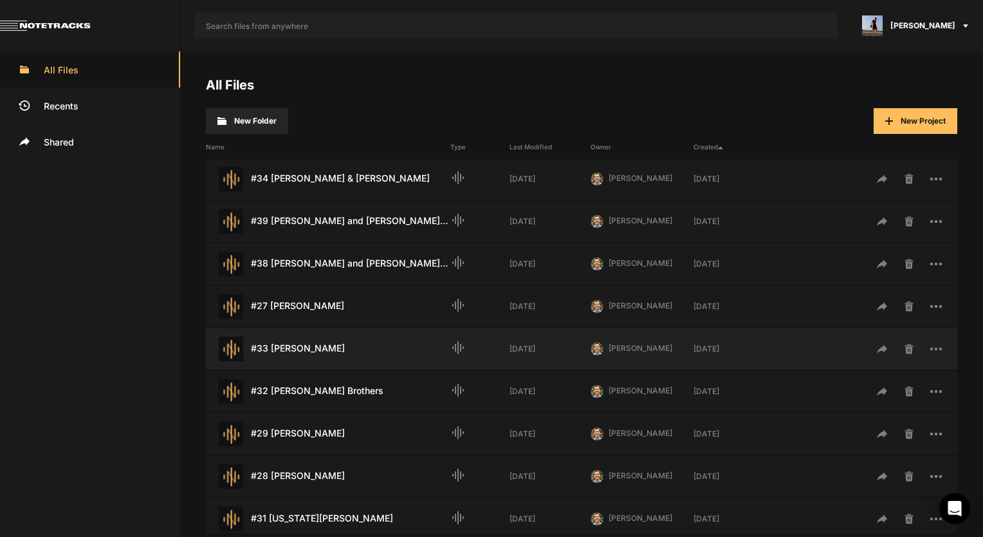
click at [323, 334] on div "#33 Julian Weber Last Modified: 2 weeks ago graphic_eq 2 weeks ago Paul Hasting…" at bounding box center [582, 348] width 752 height 41
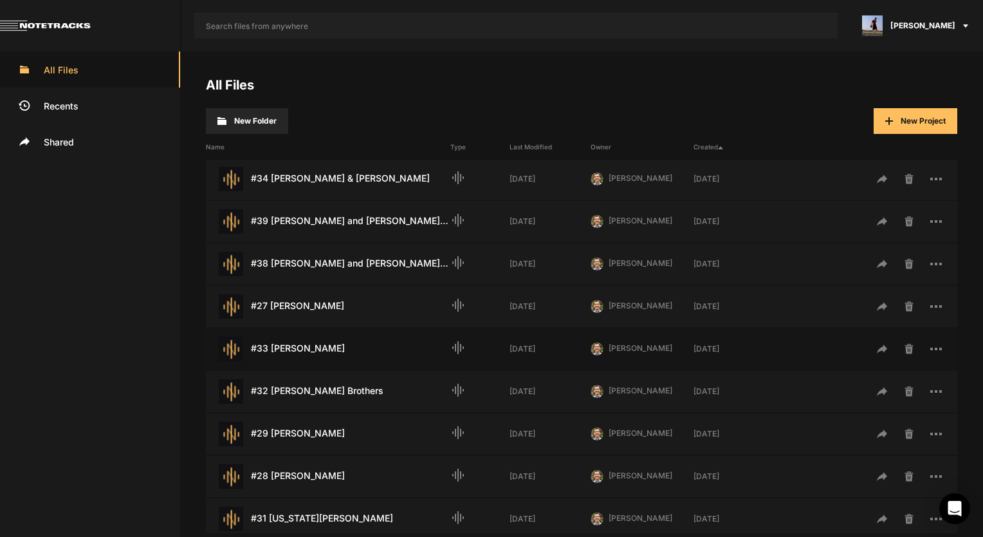
click at [323, 334] on div "#33 Julian Weber Last Modified: 2 weeks ago graphic_eq 2 weeks ago Paul Hasting…" at bounding box center [582, 348] width 752 height 41
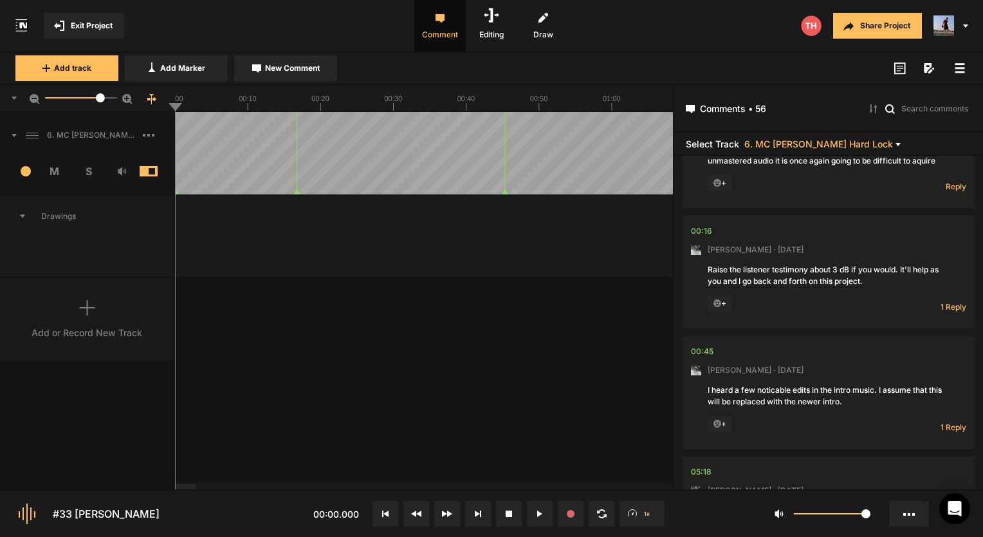
scroll to position [193, 0]
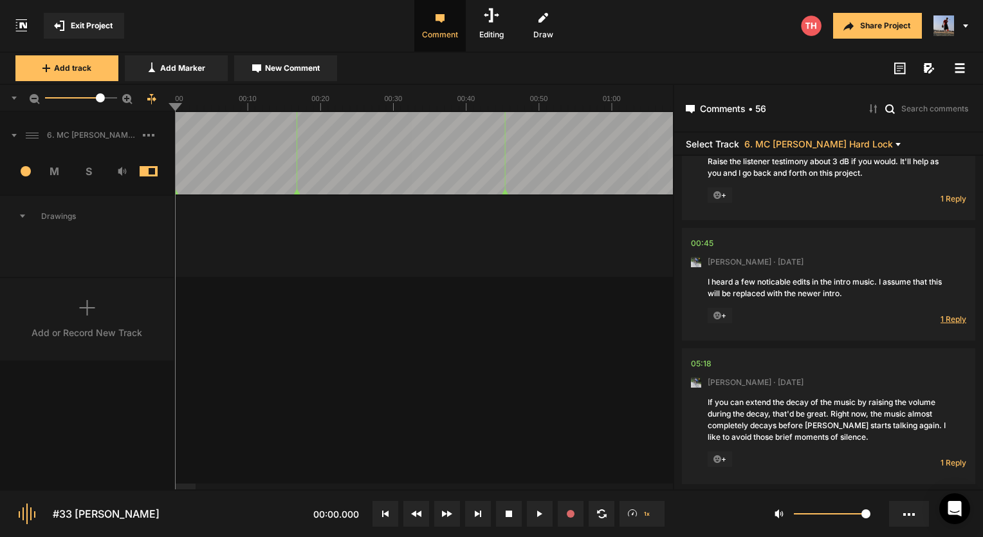
click at [950, 324] on span "1 Reply" at bounding box center [954, 318] width 26 height 11
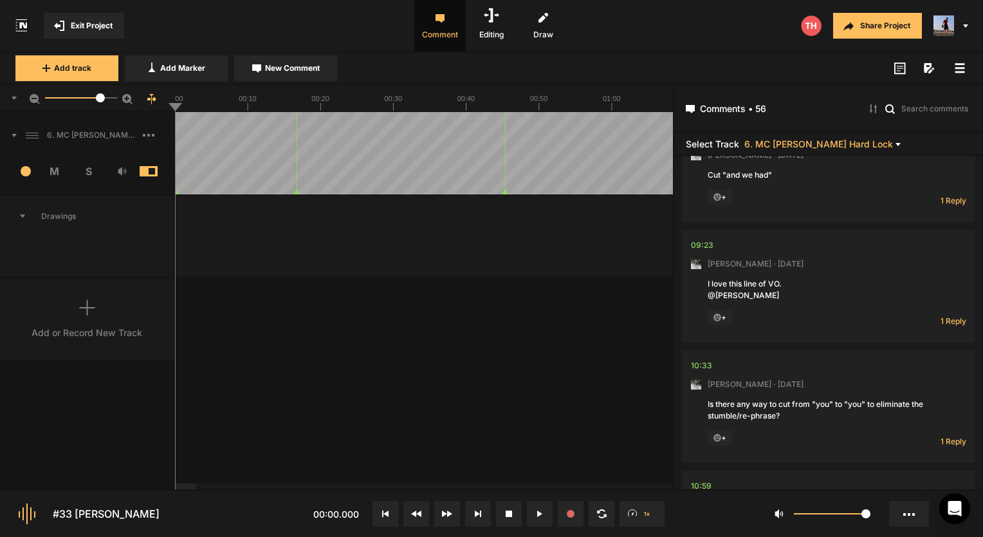
scroll to position [0, 0]
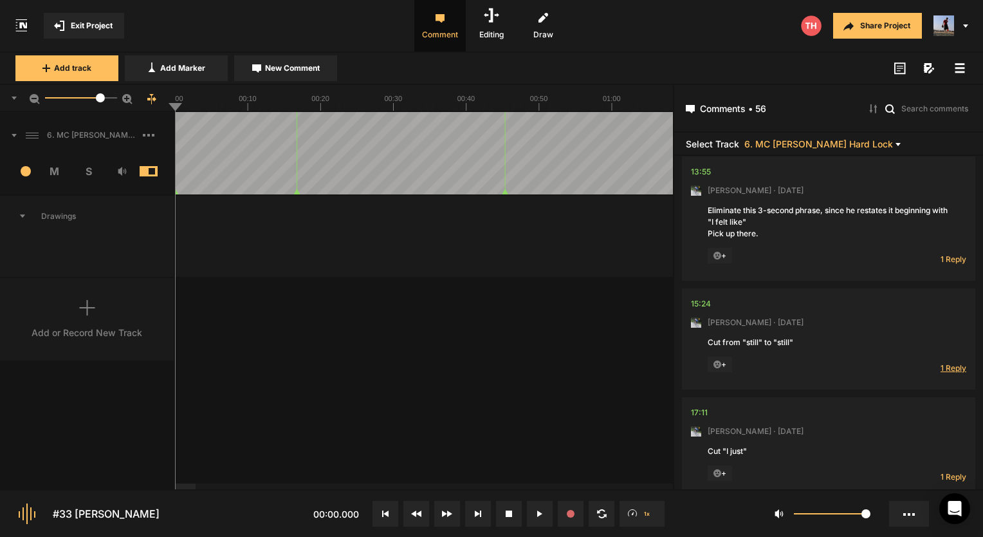
click at [951, 373] on span "1 Reply" at bounding box center [954, 367] width 26 height 11
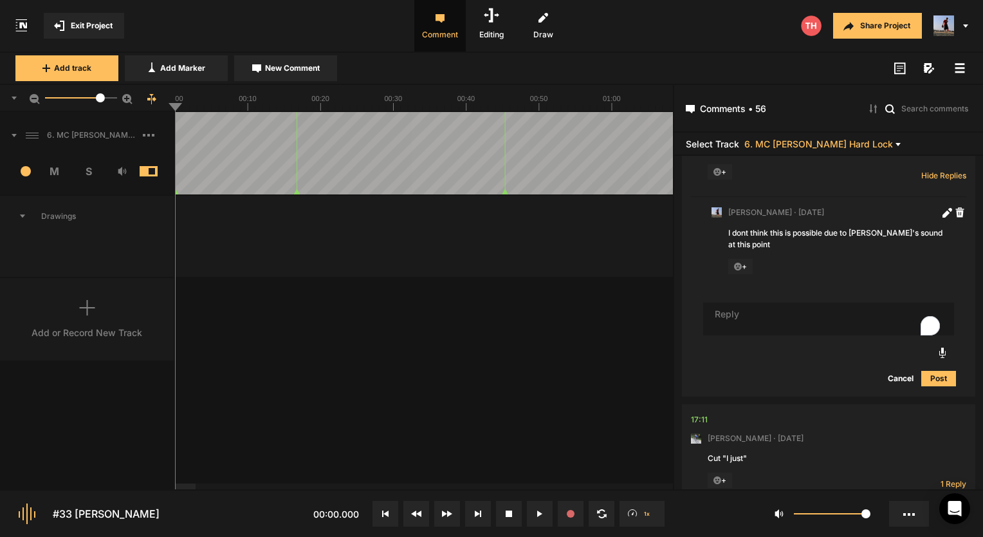
click at [71, 20] on span "Exit Project" at bounding box center [92, 26] width 42 height 12
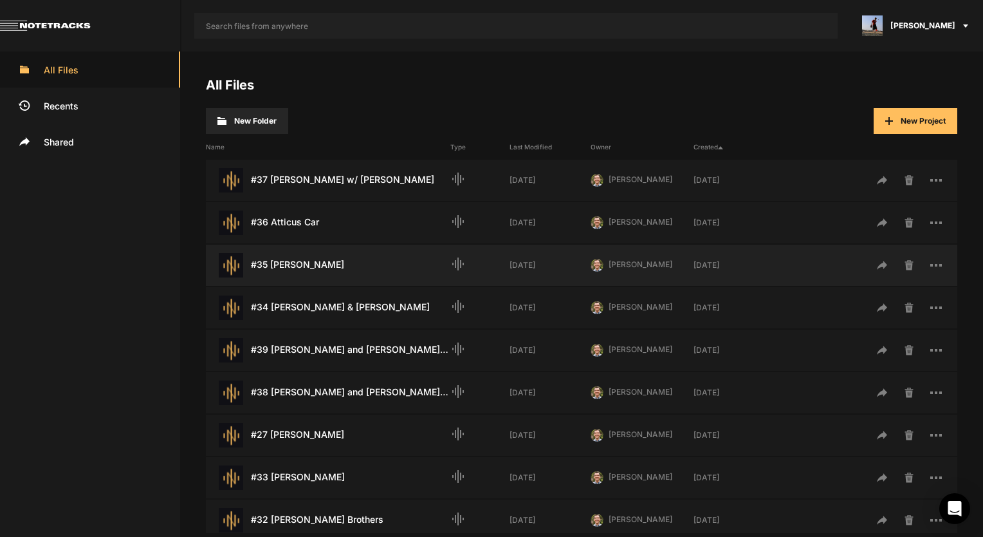
scroll to position [193, 0]
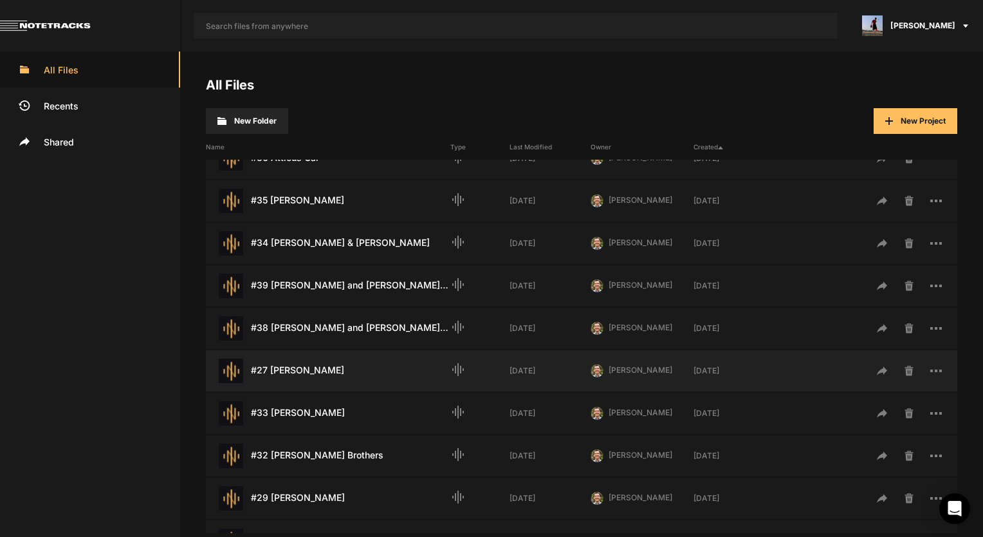
click at [321, 364] on div "#27 [PERSON_NAME] Last Modified: [DATE]" at bounding box center [328, 370] width 245 height 24
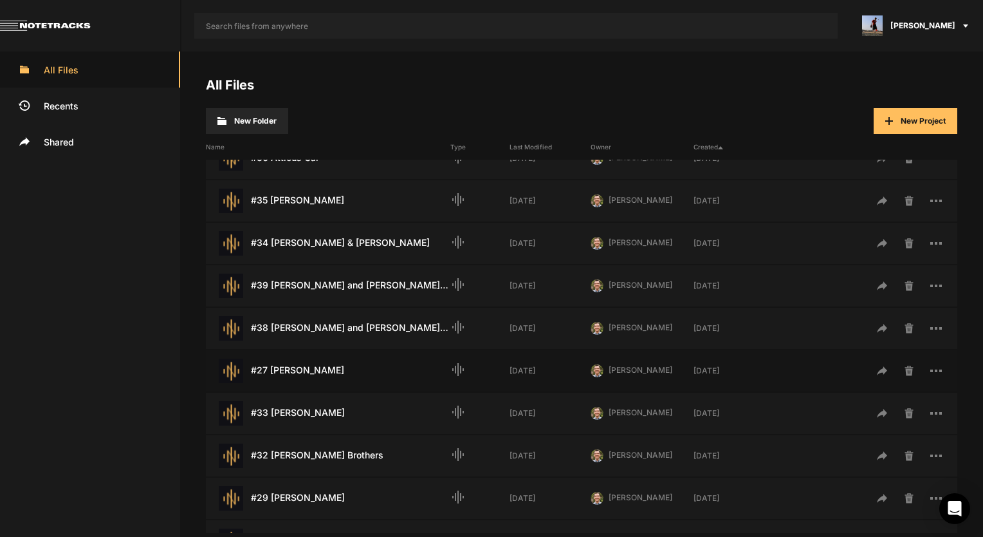
click at [321, 364] on div "#27 [PERSON_NAME] Last Modified: [DATE]" at bounding box center [328, 370] width 245 height 24
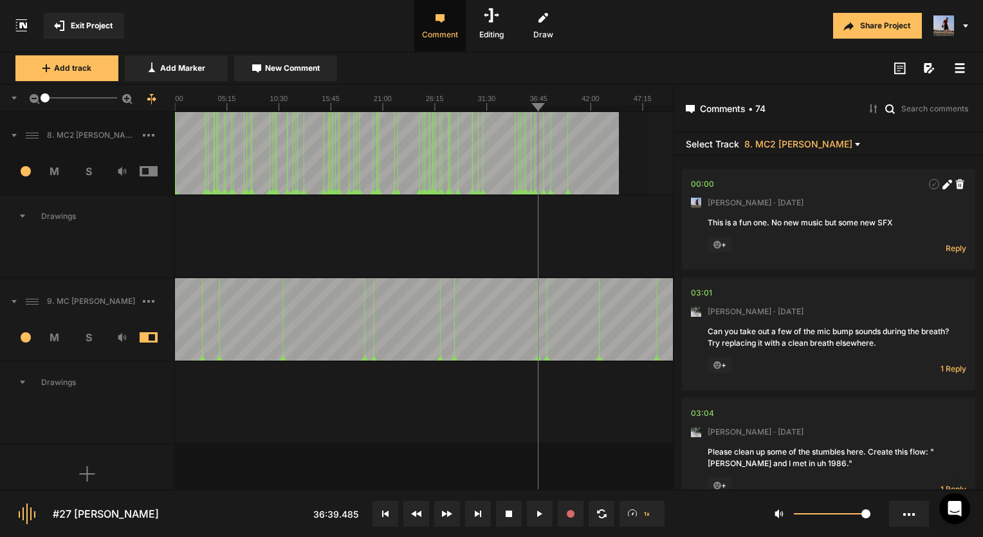
scroll to position [36, 0]
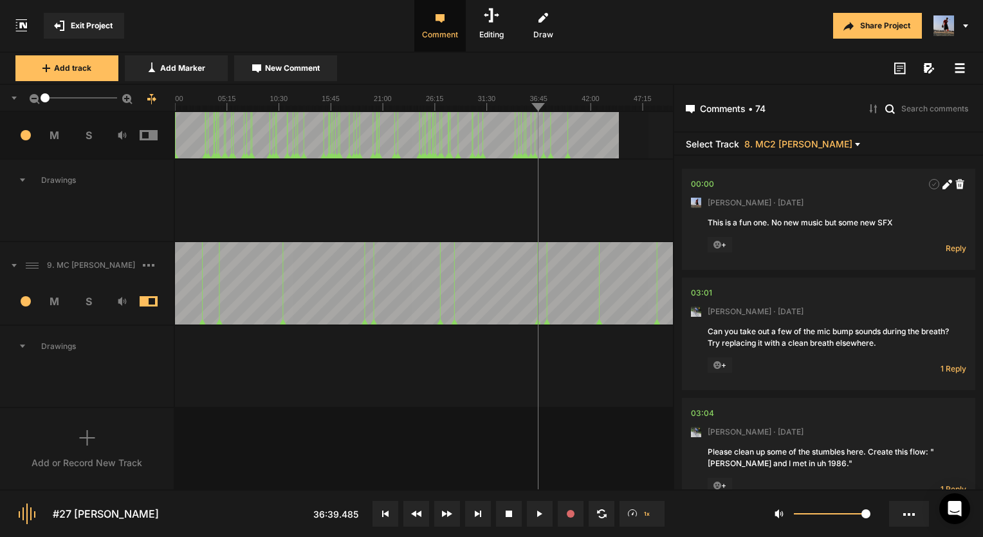
click at [149, 301] on span at bounding box center [159, 301] width 38 height 10
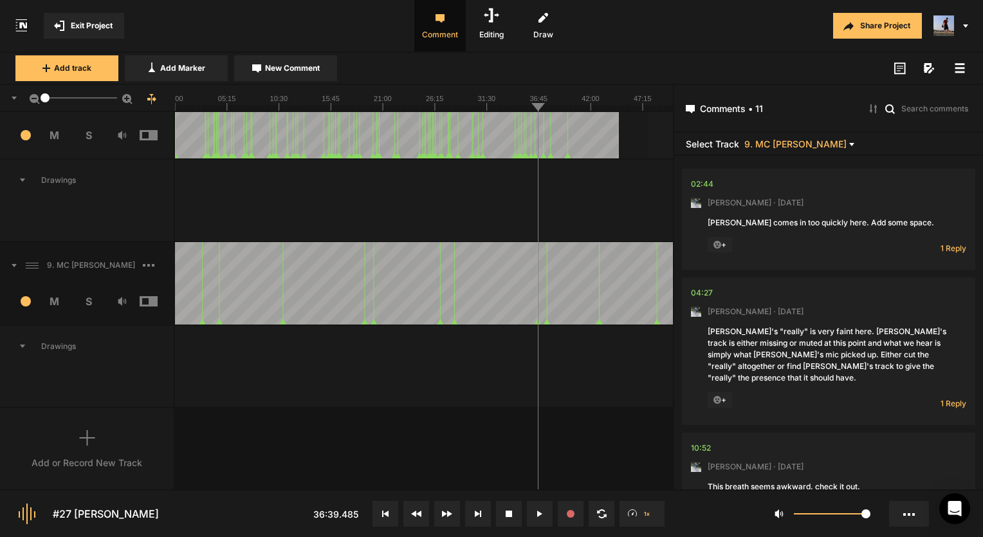
click at [81, 437] on icon at bounding box center [87, 437] width 16 height 15
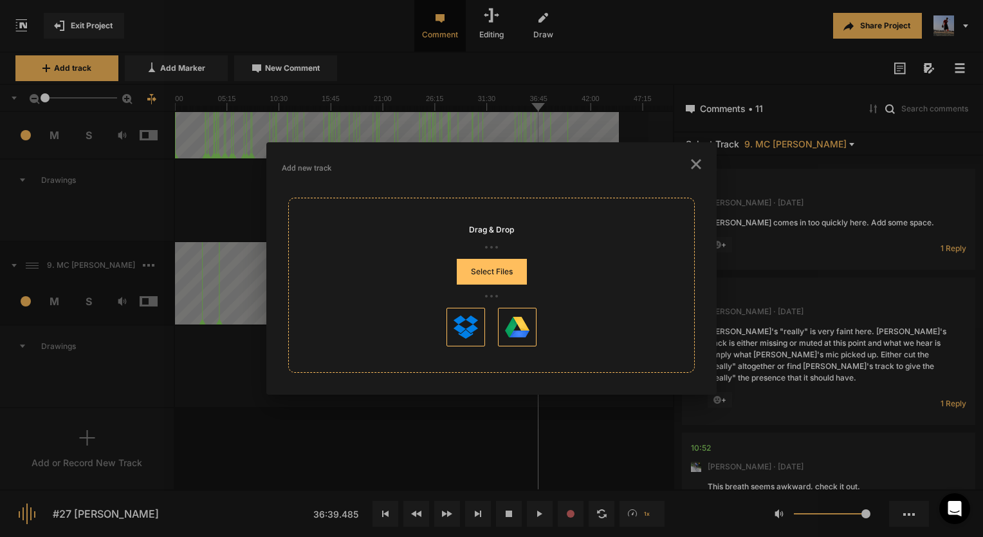
click at [476, 268] on button "Select Files" at bounding box center [492, 272] width 70 height 26
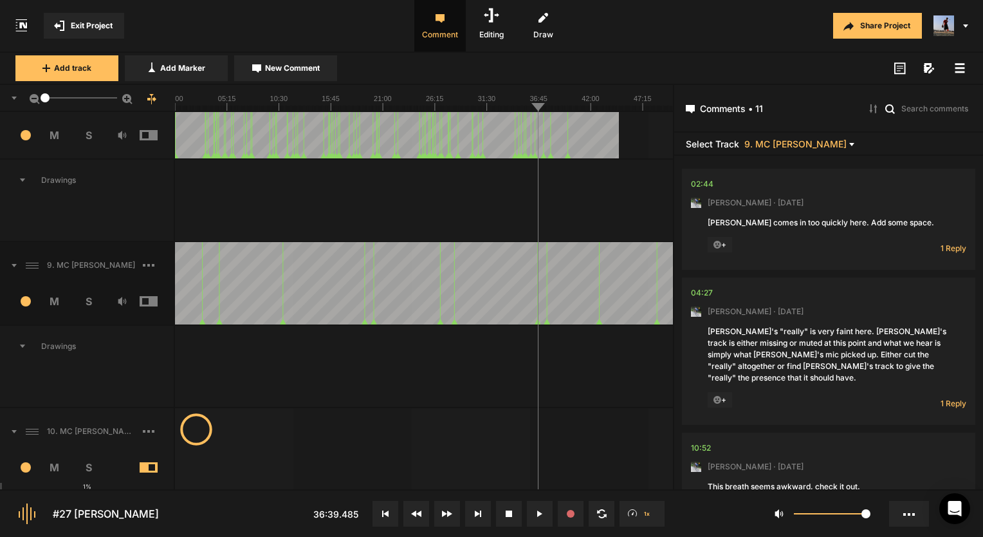
scroll to position [201, 0]
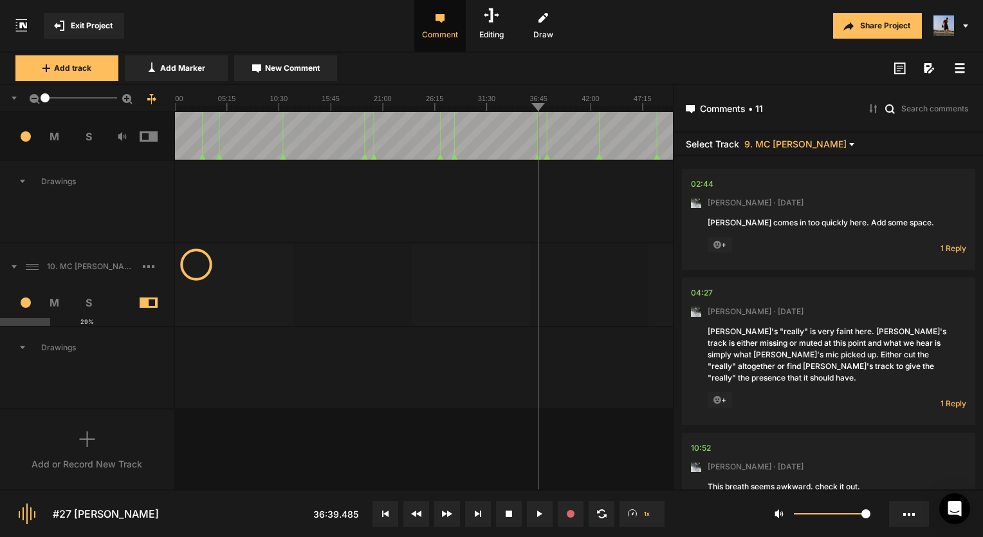
click at [479, 404] on div at bounding box center [424, 367] width 498 height 81
click at [39, 98] on div "1" at bounding box center [87, 98] width 175 height 27
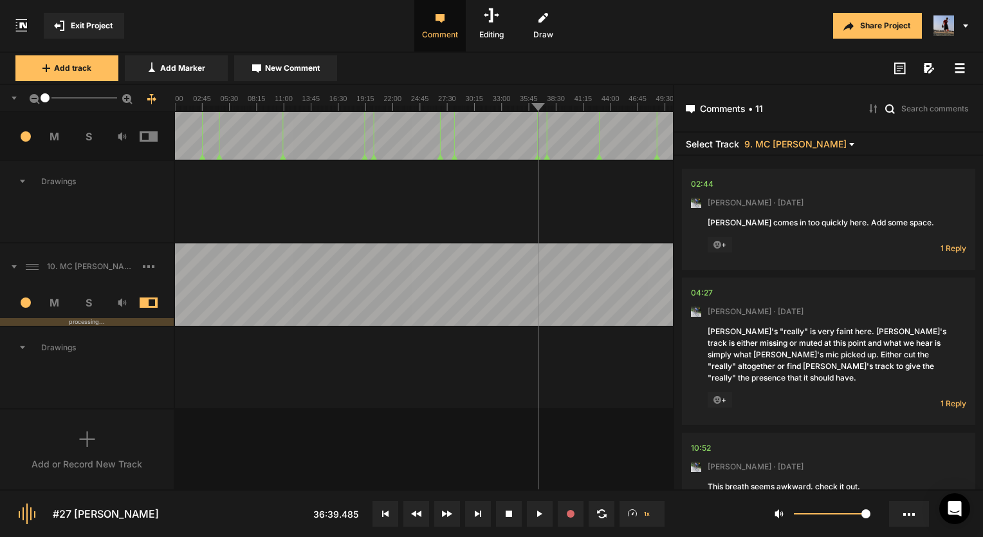
drag, startPoint x: 42, startPoint y: 95, endPoint x: 8, endPoint y: 95, distance: 34.8
click at [8, 95] on div "1" at bounding box center [87, 98] width 175 height 27
click at [478, 508] on button at bounding box center [478, 514] width 26 height 26
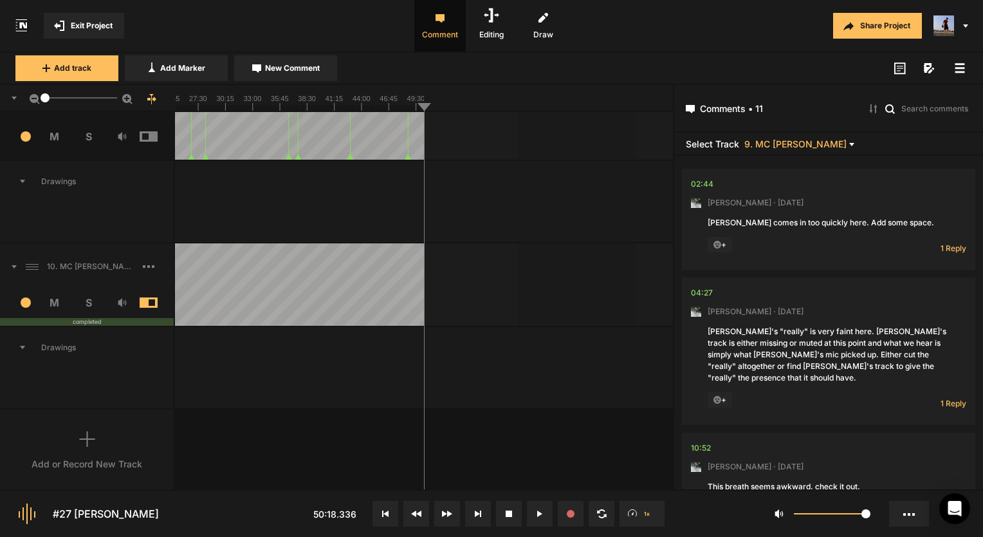
click at [93, 17] on button "Exit Project" at bounding box center [84, 26] width 80 height 26
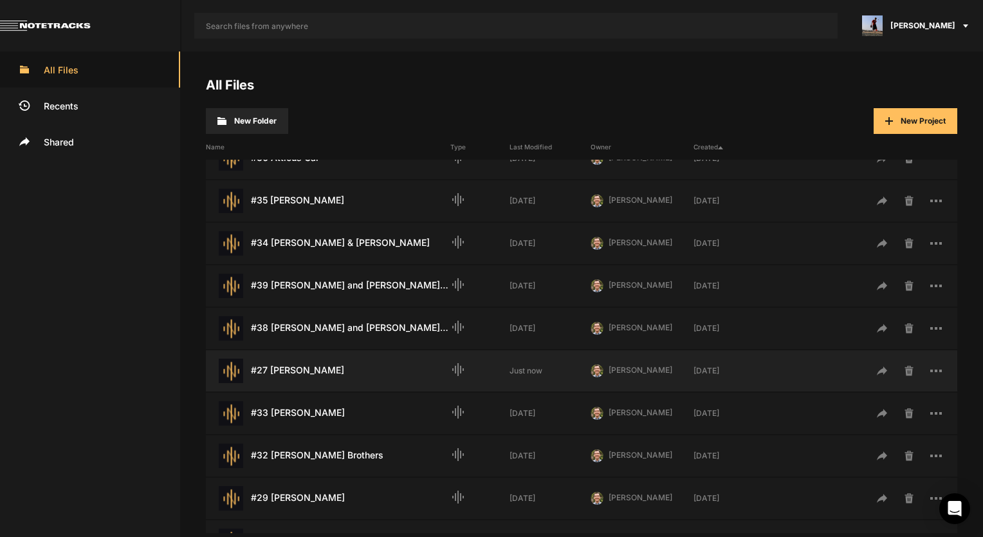
scroll to position [257, 0]
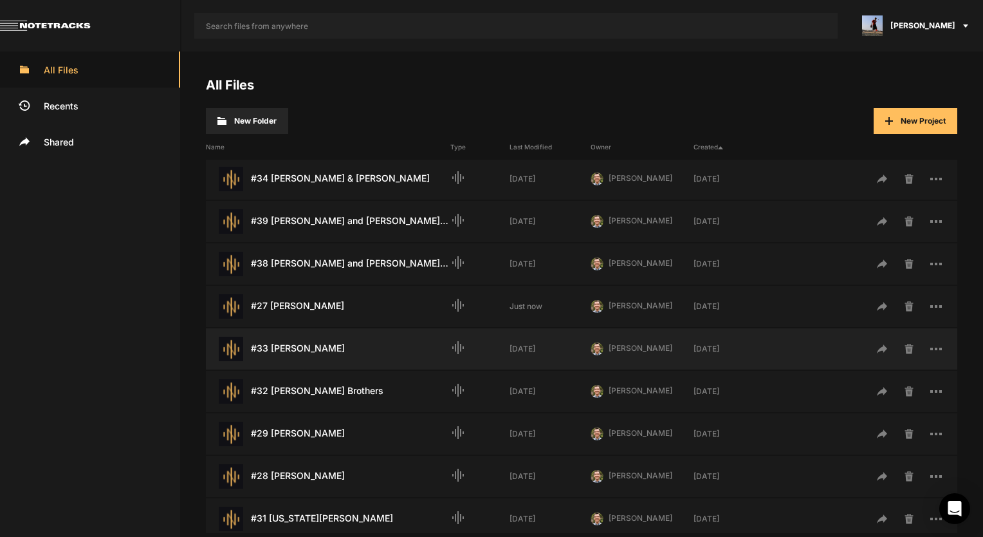
click at [317, 341] on div "#33 Julian Weber Last Modified: 2 weeks ago" at bounding box center [328, 349] width 245 height 24
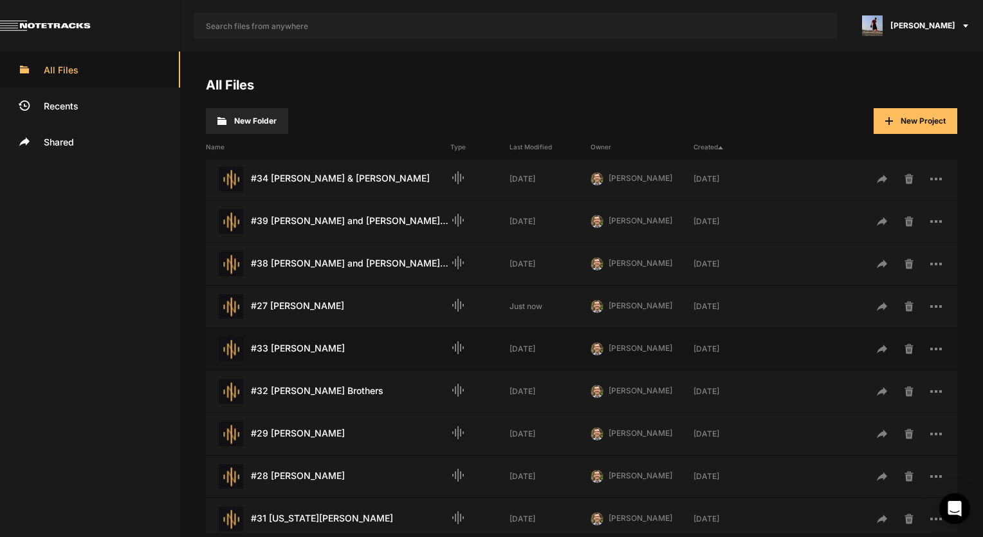
click at [317, 341] on div "#33 Julian Weber Last Modified: 2 weeks ago" at bounding box center [328, 349] width 245 height 24
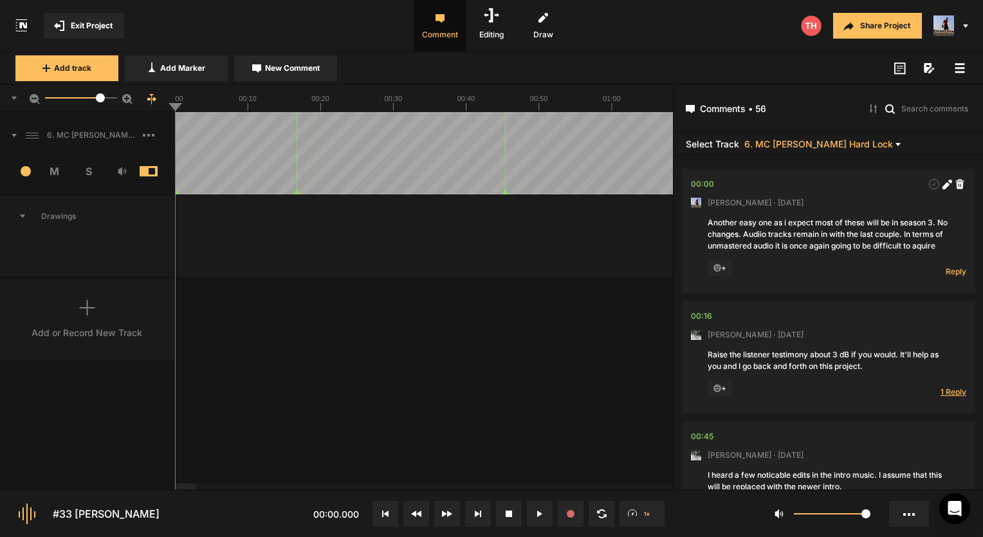
click at [944, 397] on span "1 Reply" at bounding box center [954, 391] width 26 height 11
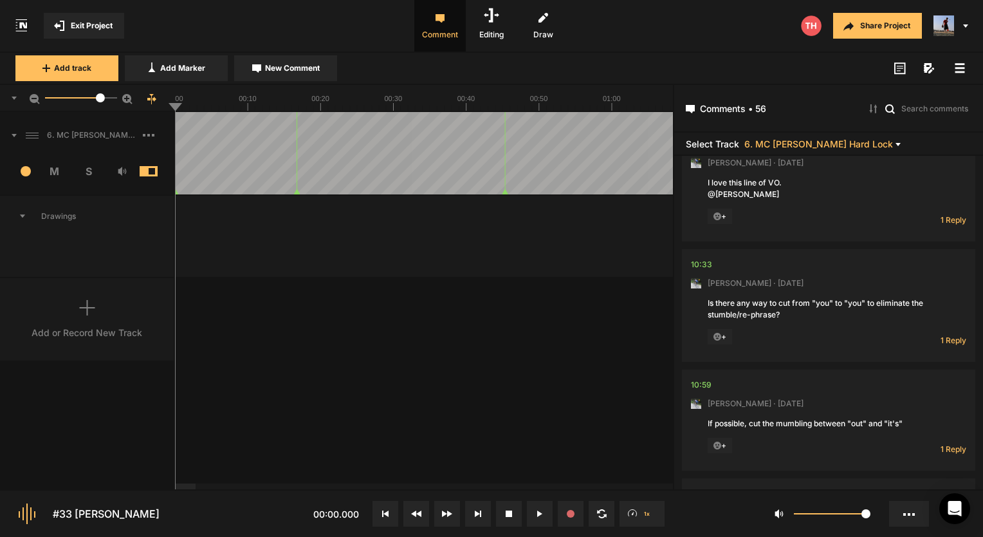
scroll to position [1709, 0]
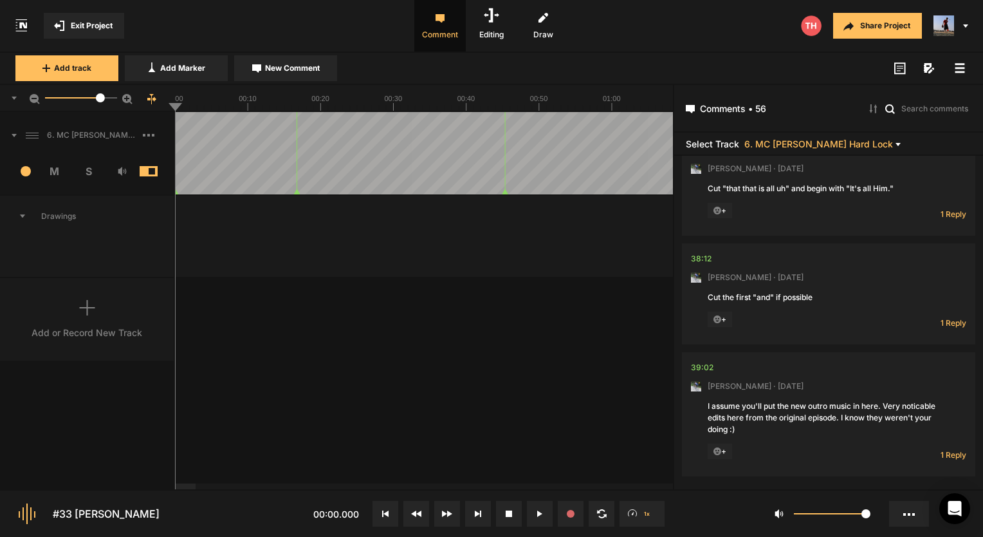
click at [104, 327] on div "Add or Record New Track" at bounding box center [87, 333] width 111 height 14
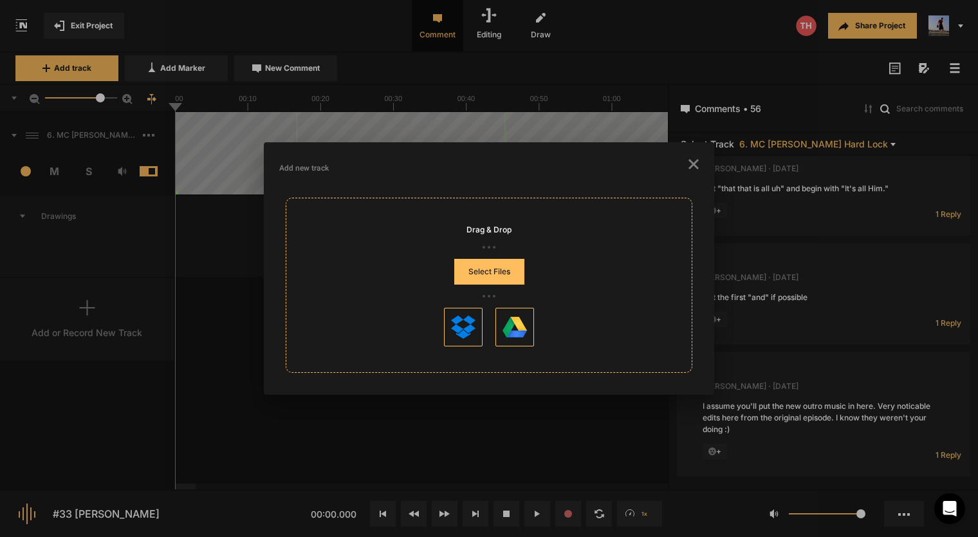
click at [492, 281] on button "Select Files" at bounding box center [489, 272] width 70 height 26
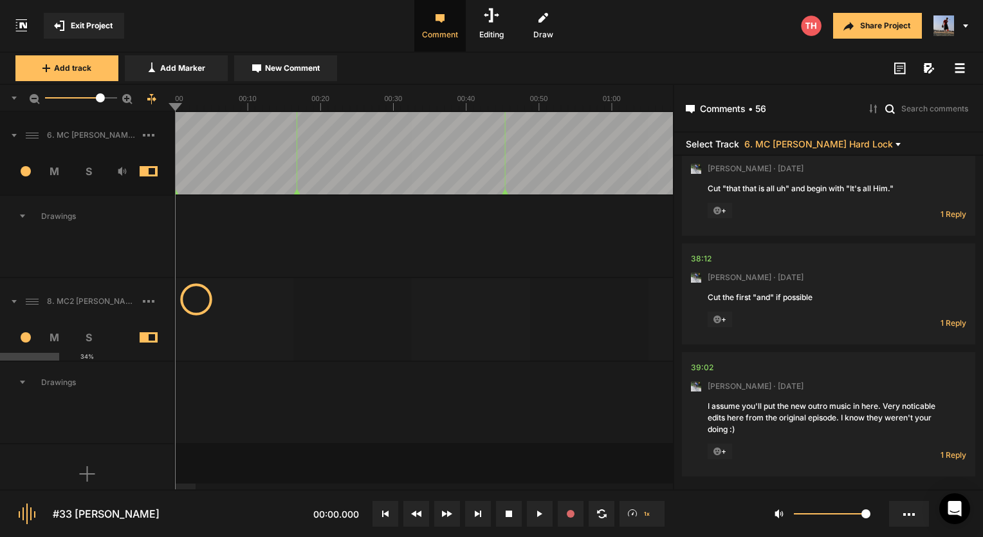
click at [150, 170] on span at bounding box center [159, 171] width 38 height 10
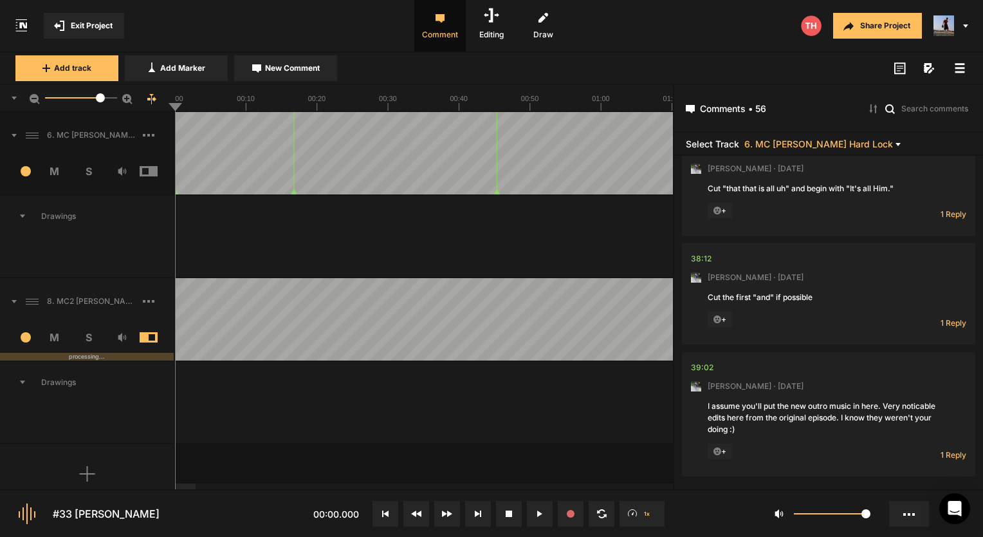
click at [95, 17] on button "Exit Project" at bounding box center [84, 26] width 80 height 26
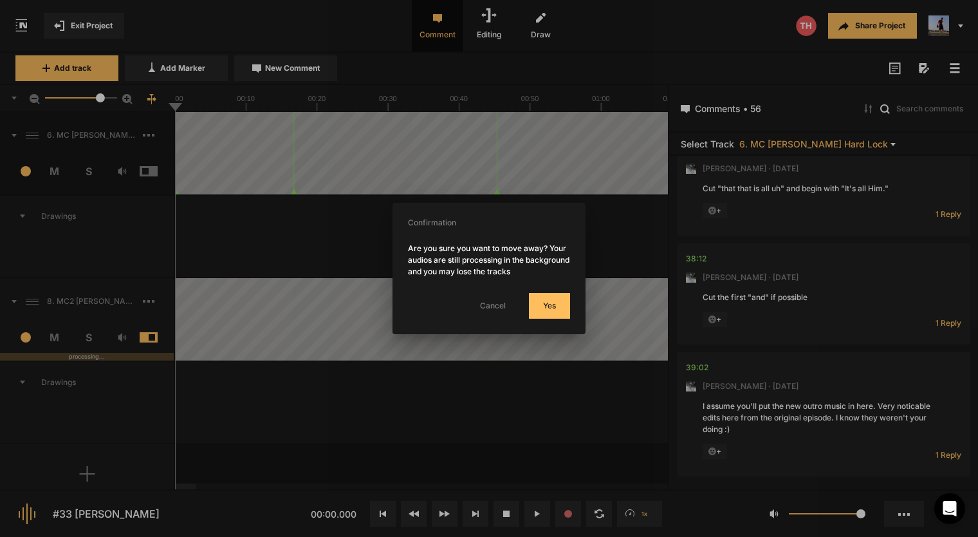
click at [550, 304] on button "Yes" at bounding box center [549, 306] width 41 height 26
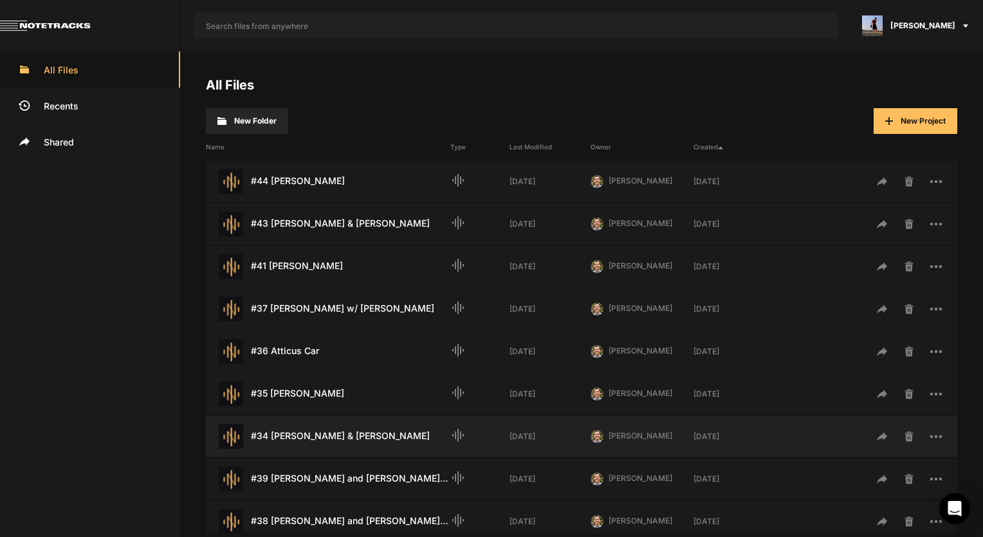
click at [334, 424] on div "#34 Doug & Selah Helms Last Modified: 2 weeks ago" at bounding box center [328, 436] width 245 height 24
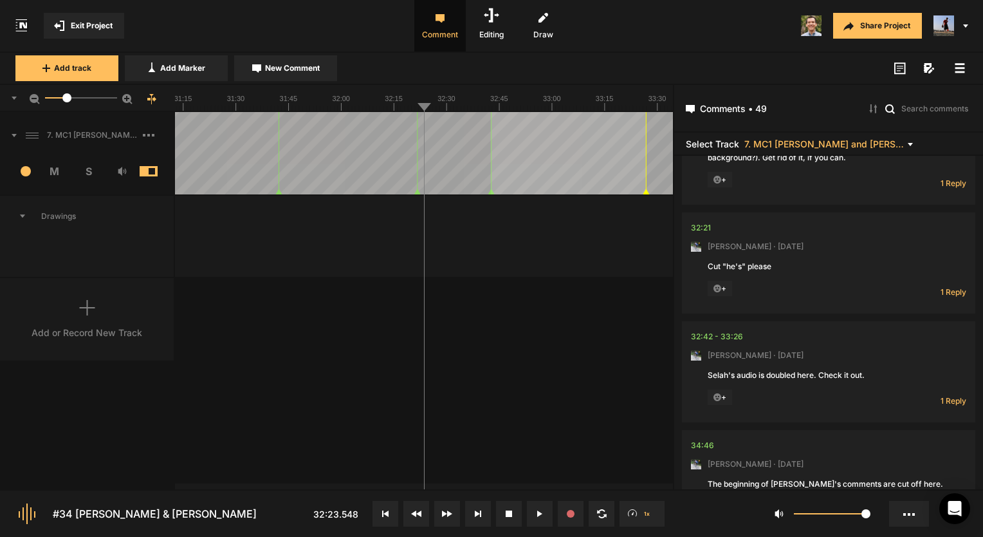
scroll to position [5409, 0]
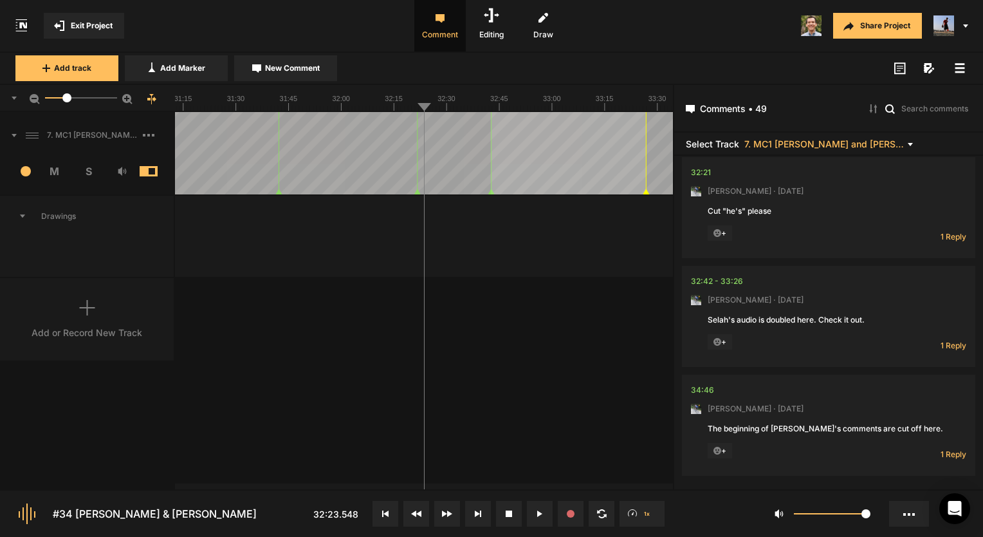
click at [108, 302] on div "Add or Record New Track" at bounding box center [87, 319] width 175 height 82
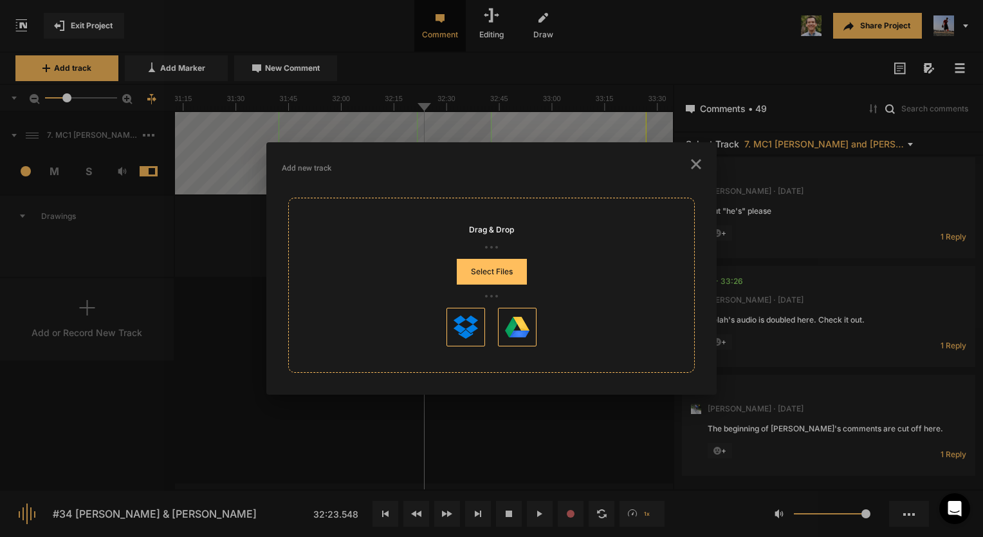
click at [515, 277] on button "Select Files" at bounding box center [492, 272] width 70 height 26
